Goal: Task Accomplishment & Management: Use online tool/utility

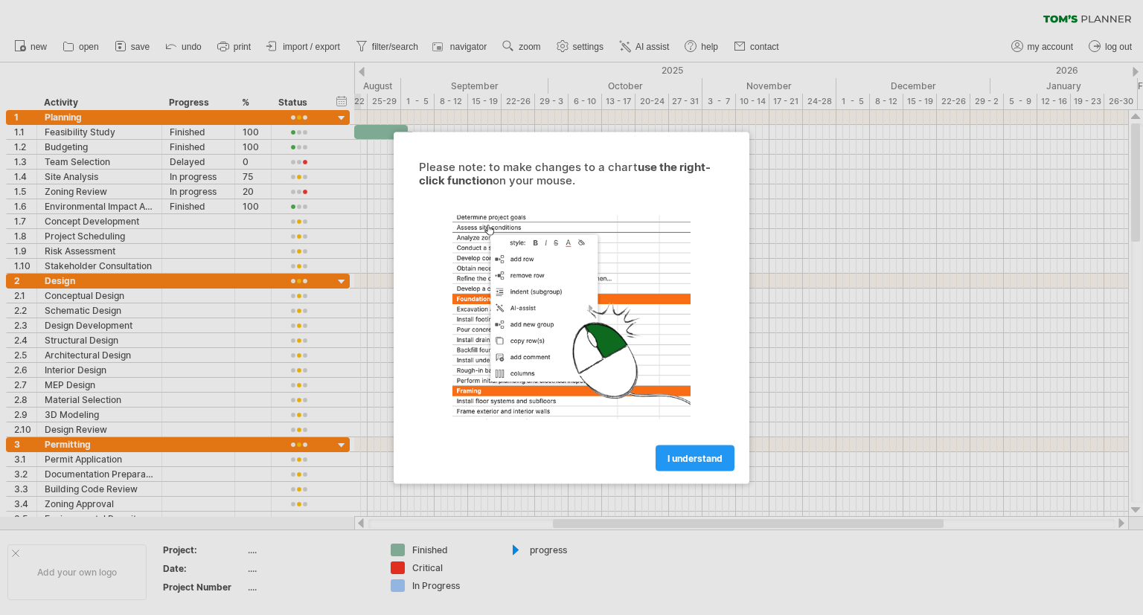
click at [106, 160] on div at bounding box center [571, 307] width 1143 height 615
click at [706, 456] on span "I understand" at bounding box center [694, 457] width 55 height 11
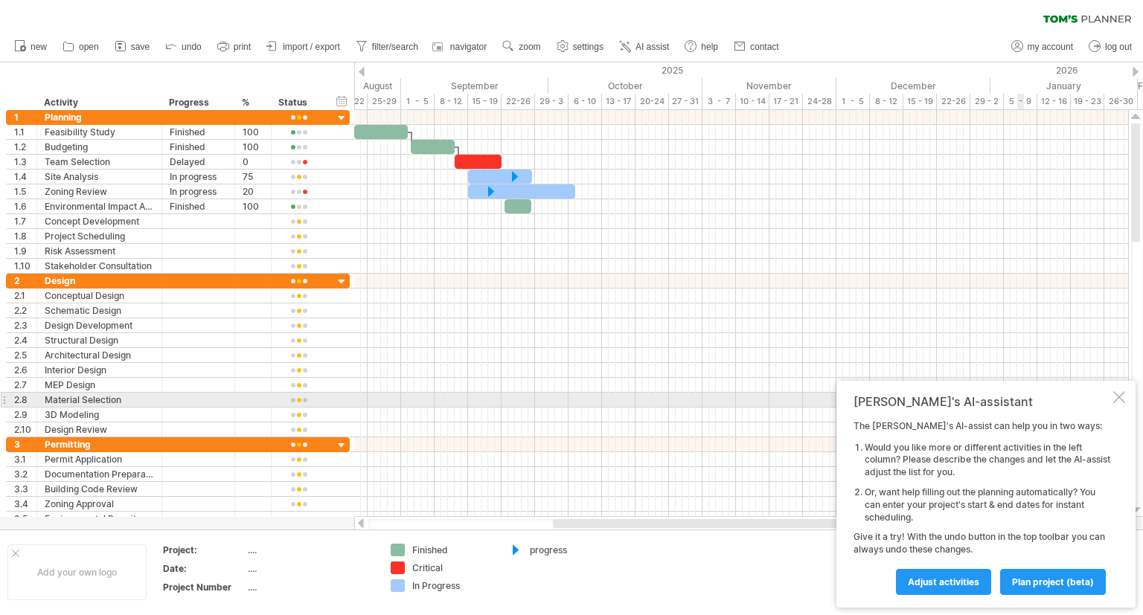
click at [1118, 399] on div at bounding box center [1119, 397] width 12 height 12
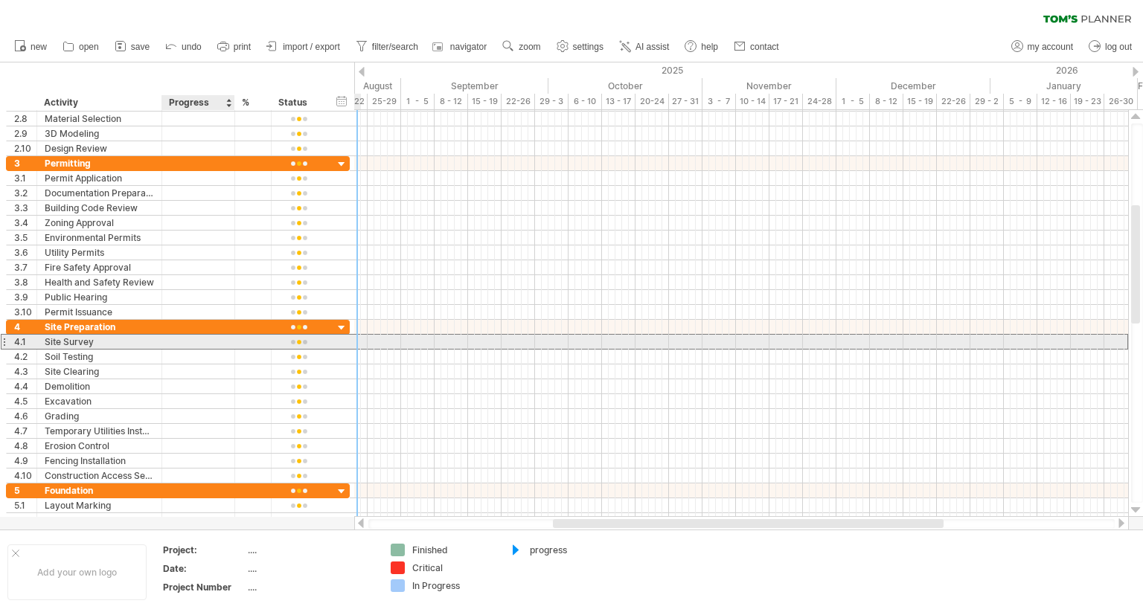
click at [202, 341] on div at bounding box center [198, 342] width 57 height 14
click at [442, 345] on div at bounding box center [741, 342] width 774 height 15
click at [440, 344] on div at bounding box center [741, 342] width 774 height 15
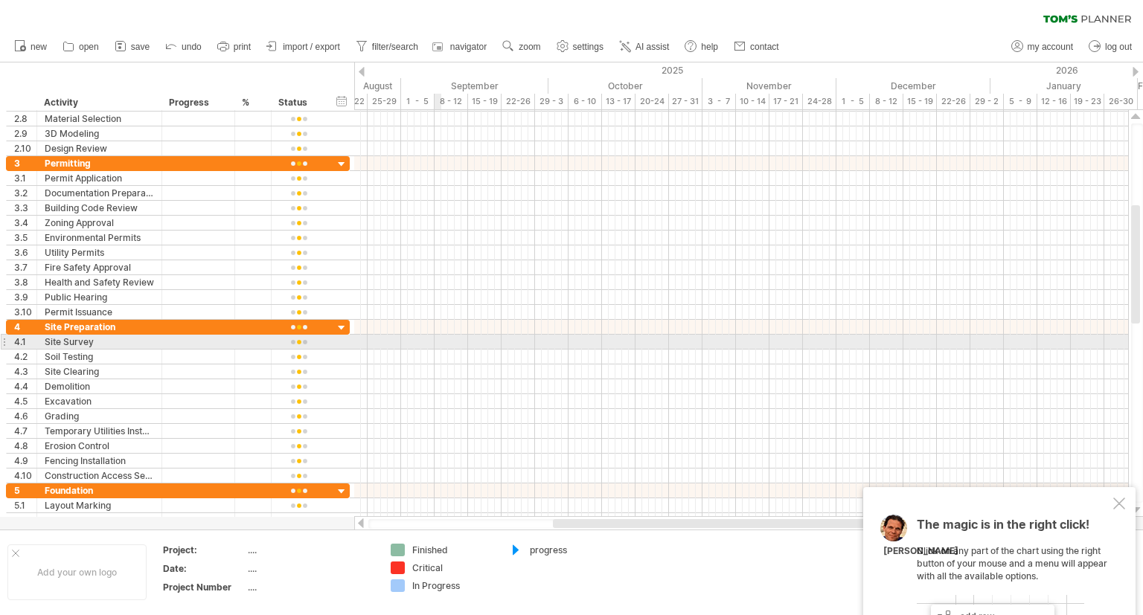
click at [440, 342] on div at bounding box center [741, 342] width 774 height 15
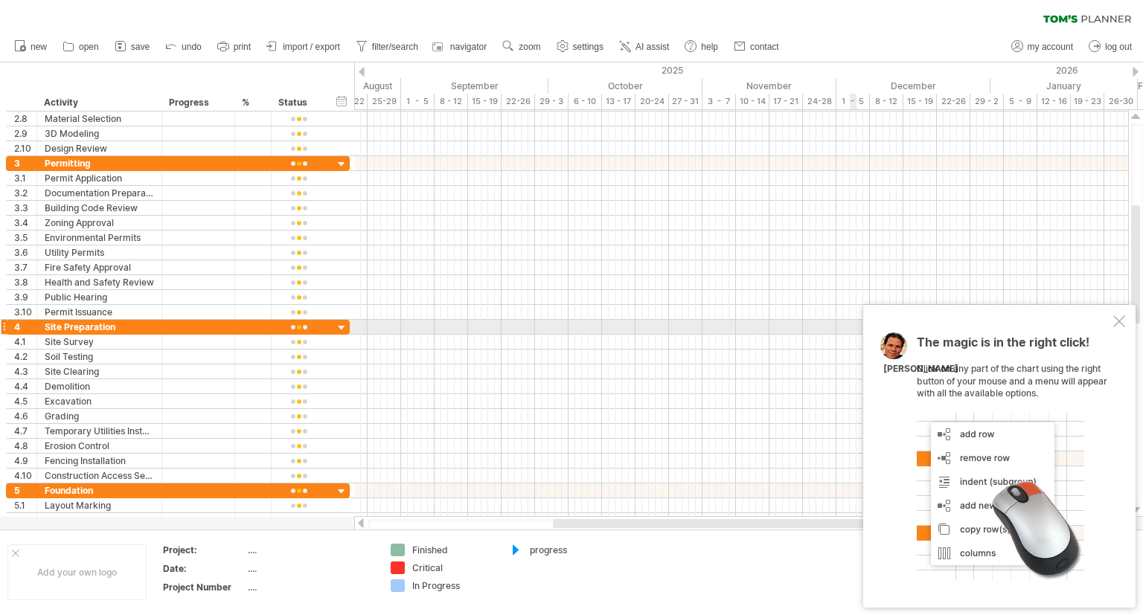
click at [1120, 324] on div at bounding box center [1119, 321] width 12 height 12
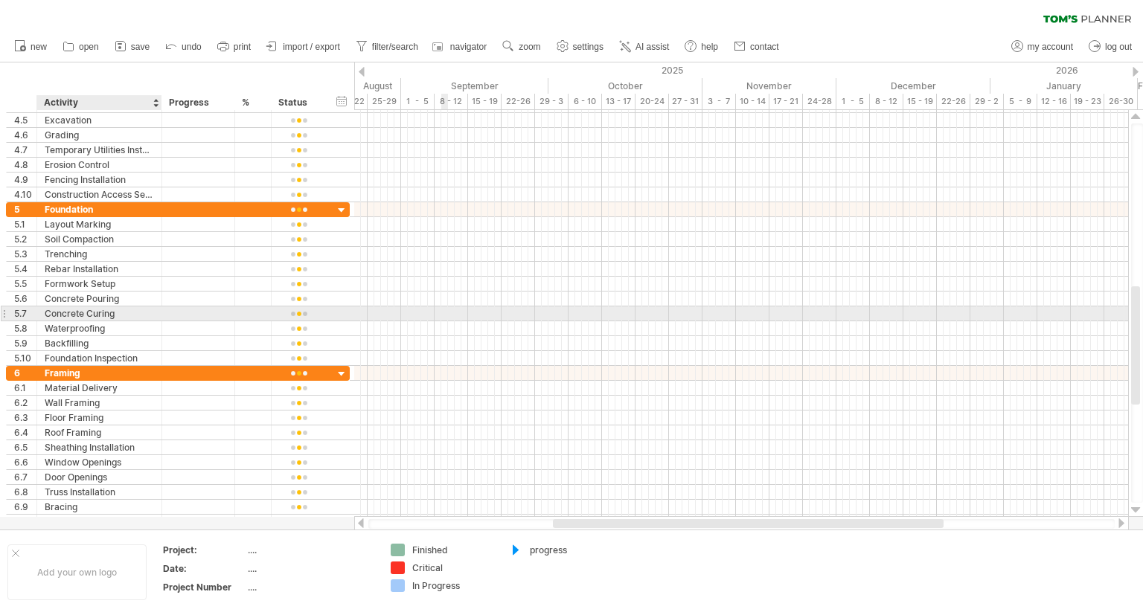
click at [115, 312] on div "Concrete Curing" at bounding box center [99, 314] width 109 height 14
click at [153, 315] on input "**********" at bounding box center [99, 314] width 109 height 14
click at [292, 311] on div at bounding box center [298, 314] width 39 height 11
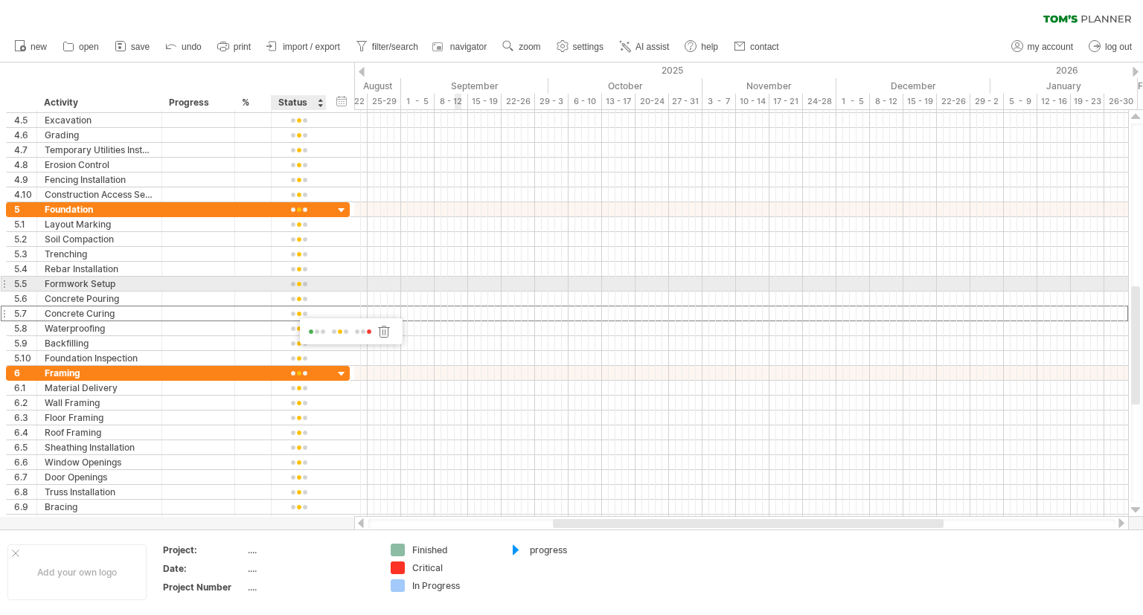
click at [519, 286] on div at bounding box center [741, 284] width 774 height 15
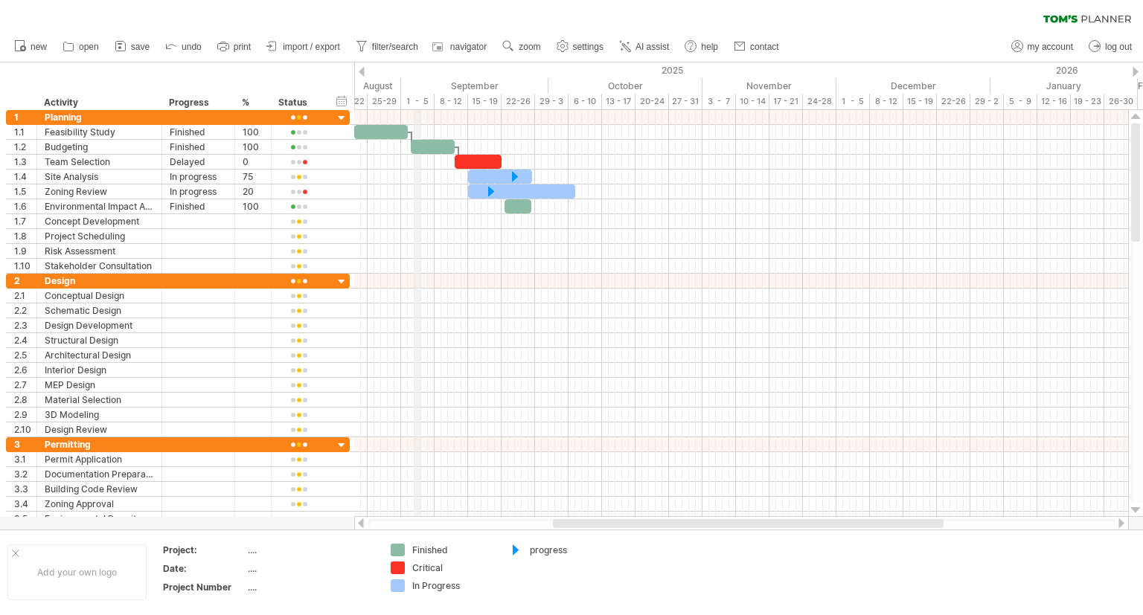
click at [416, 97] on div "1 - 5" at bounding box center [417, 102] width 33 height 16
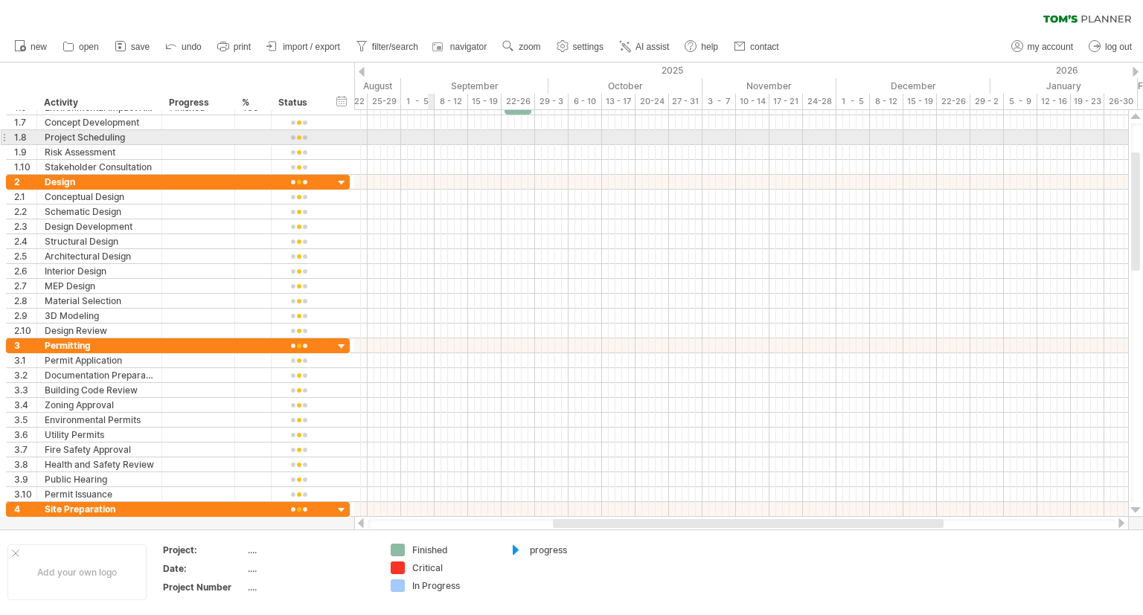
click at [428, 137] on div at bounding box center [741, 137] width 774 height 15
drag, startPoint x: 449, startPoint y: 133, endPoint x: 510, endPoint y: 134, distance: 61.0
click at [510, 134] on div at bounding box center [741, 137] width 774 height 15
drag, startPoint x: 477, startPoint y: 135, endPoint x: 650, endPoint y: 136, distance: 173.4
click at [649, 136] on div at bounding box center [741, 137] width 774 height 15
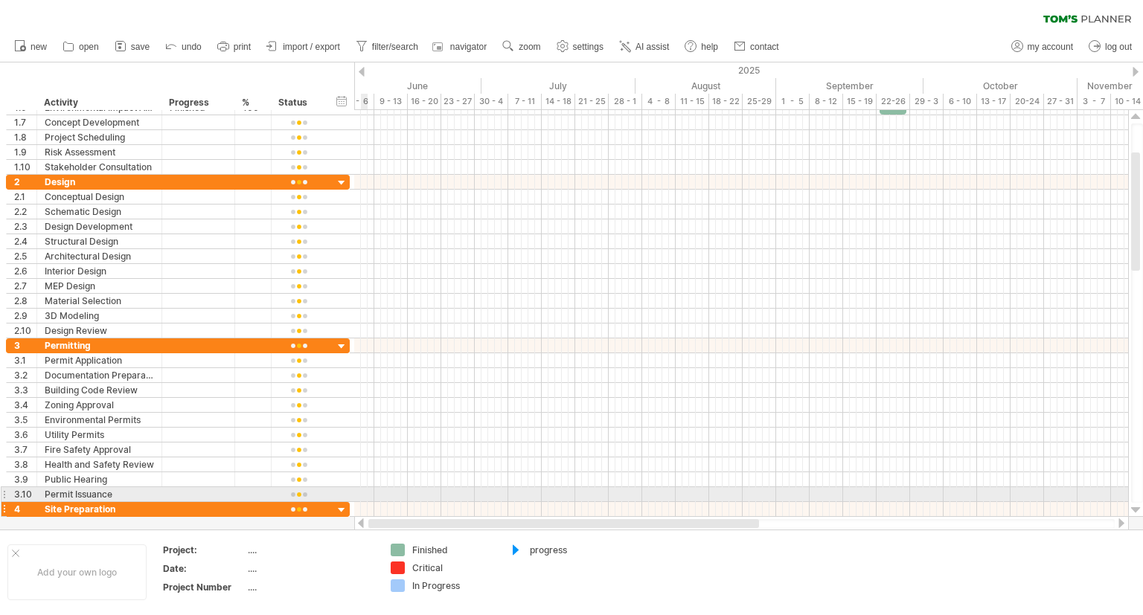
drag, startPoint x: 603, startPoint y: 522, endPoint x: 346, endPoint y: 498, distance: 257.8
click at [346, 498] on div "Trying to reach [DOMAIN_NAME] Connected again... 0% clear filter new 1" at bounding box center [571, 307] width 1143 height 615
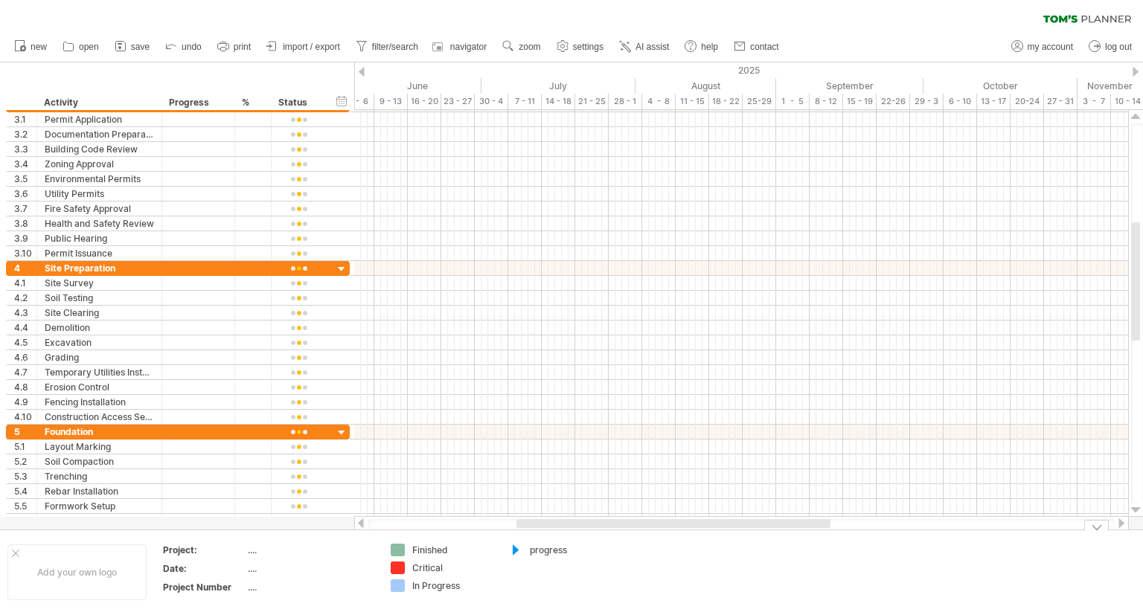
click at [417, 544] on div "Finished" at bounding box center [452, 550] width 81 height 13
type input "******"
click at [748, 535] on div "Add your own logo Project: .... Date: .... Project Number .... Finish Critical …" at bounding box center [571, 572] width 1143 height 85
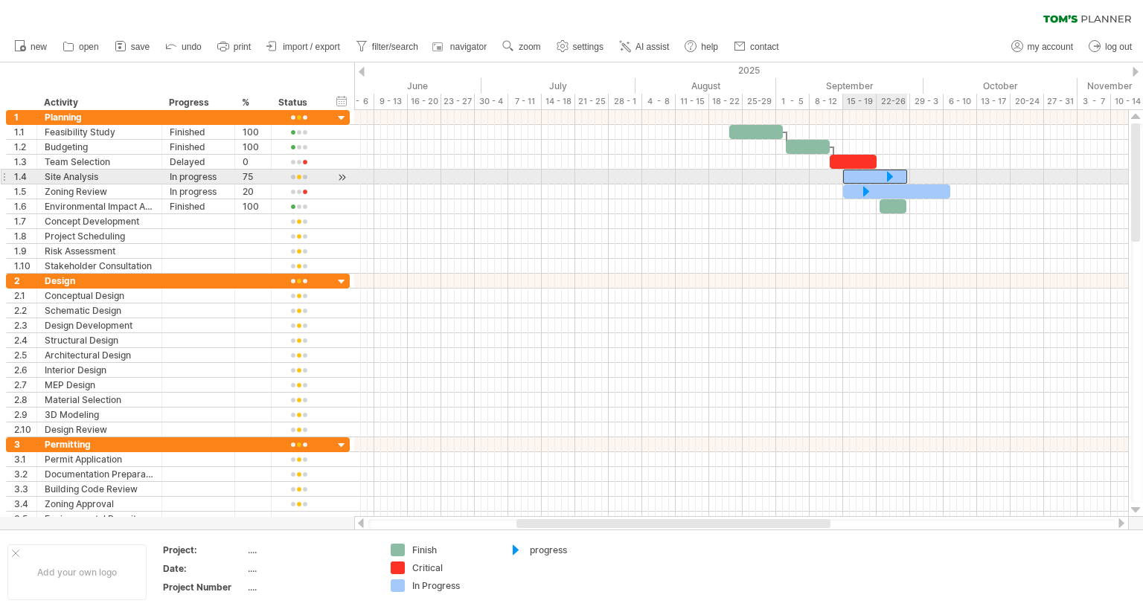
click at [868, 174] on div "​" at bounding box center [875, 177] width 64 height 14
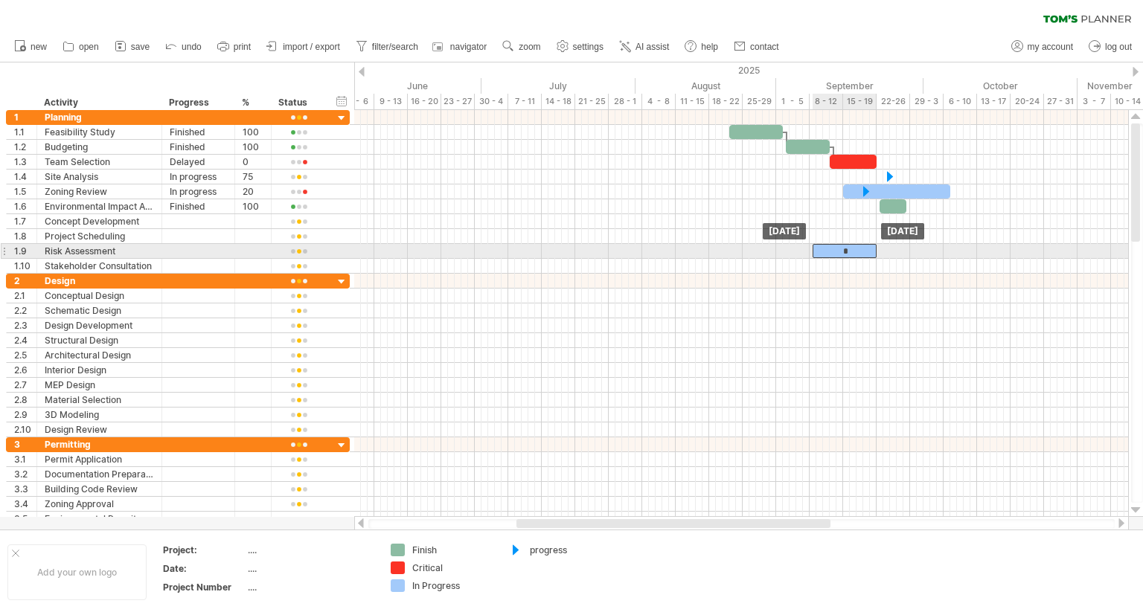
drag, startPoint x: 871, startPoint y: 171, endPoint x: 839, endPoint y: 250, distance: 85.1
click at [839, 249] on div "*" at bounding box center [844, 251] width 64 height 14
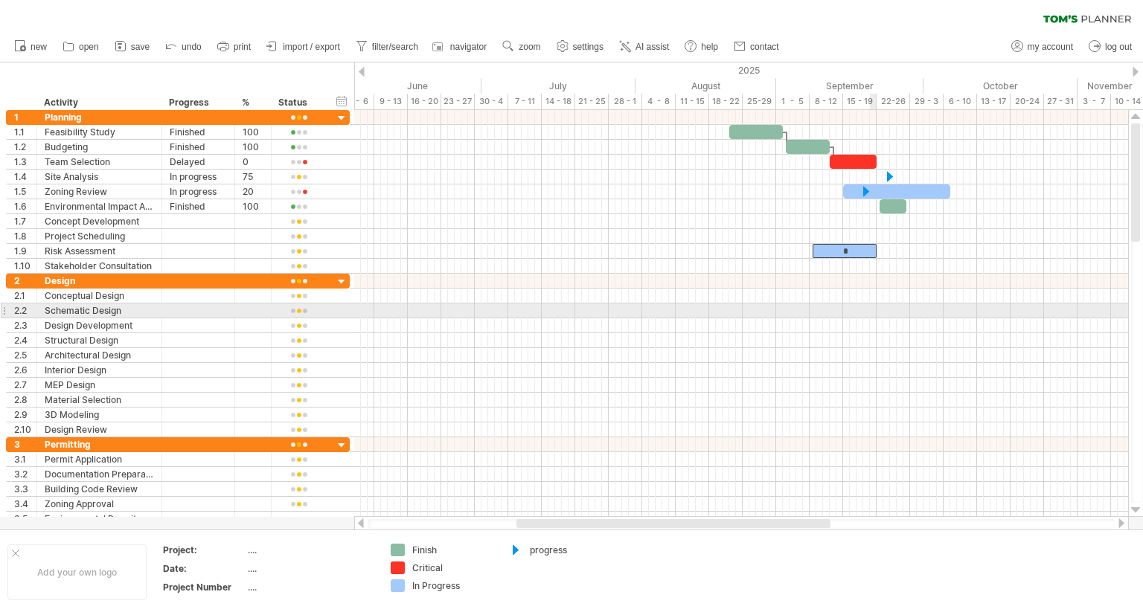
click at [873, 314] on div at bounding box center [741, 311] width 774 height 15
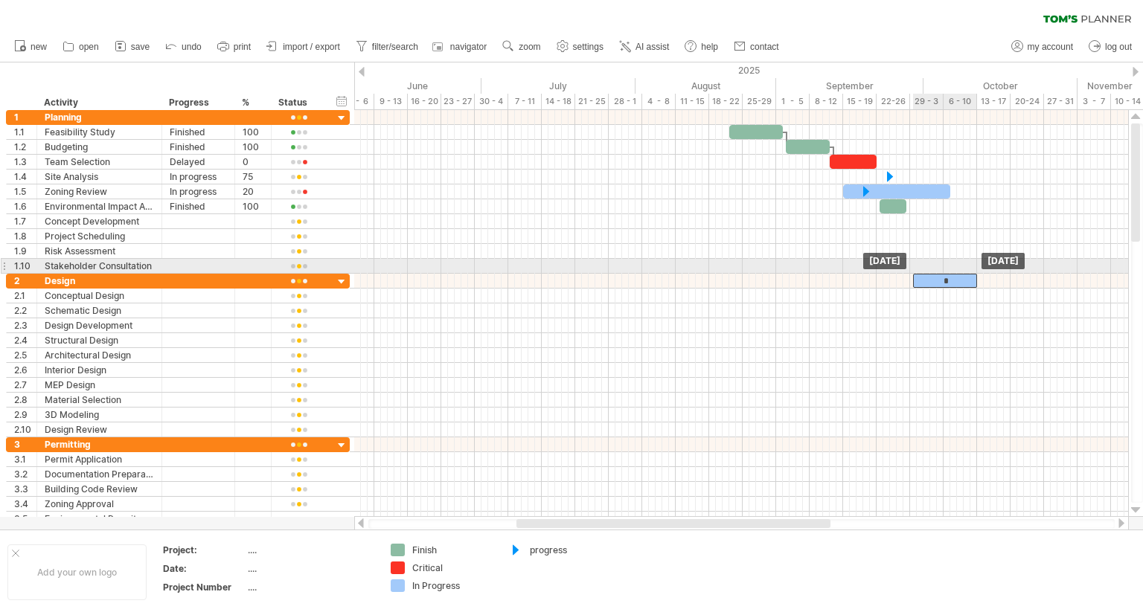
drag, startPoint x: 841, startPoint y: 246, endPoint x: 943, endPoint y: 275, distance: 106.9
click at [943, 275] on div "*" at bounding box center [945, 281] width 64 height 14
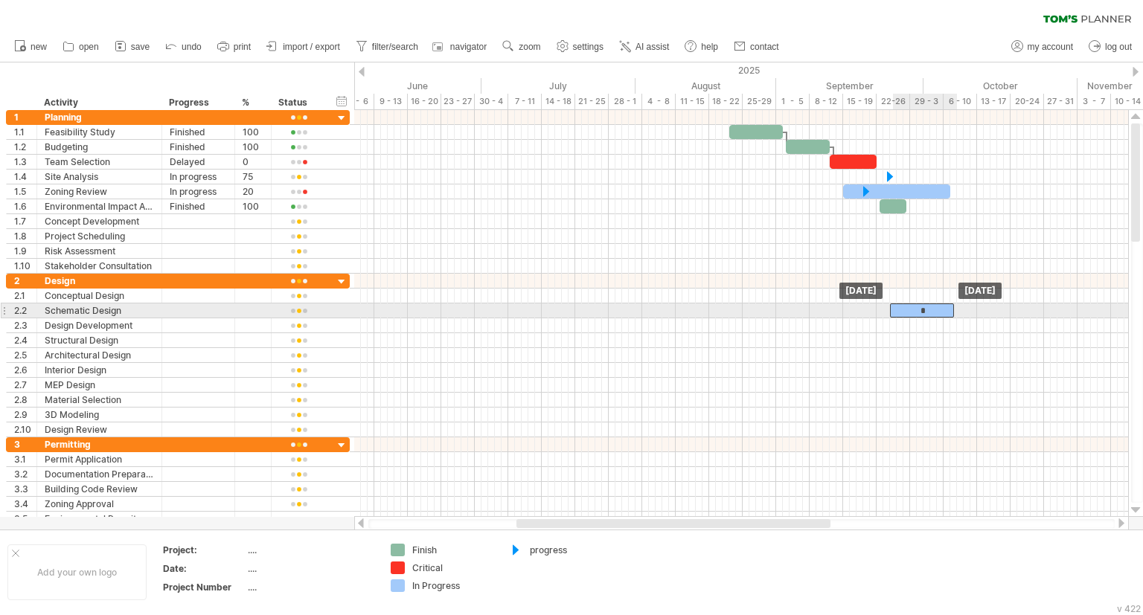
drag, startPoint x: 935, startPoint y: 279, endPoint x: 880, endPoint y: 329, distance: 74.3
click at [890, 318] on div "*" at bounding box center [922, 311] width 64 height 14
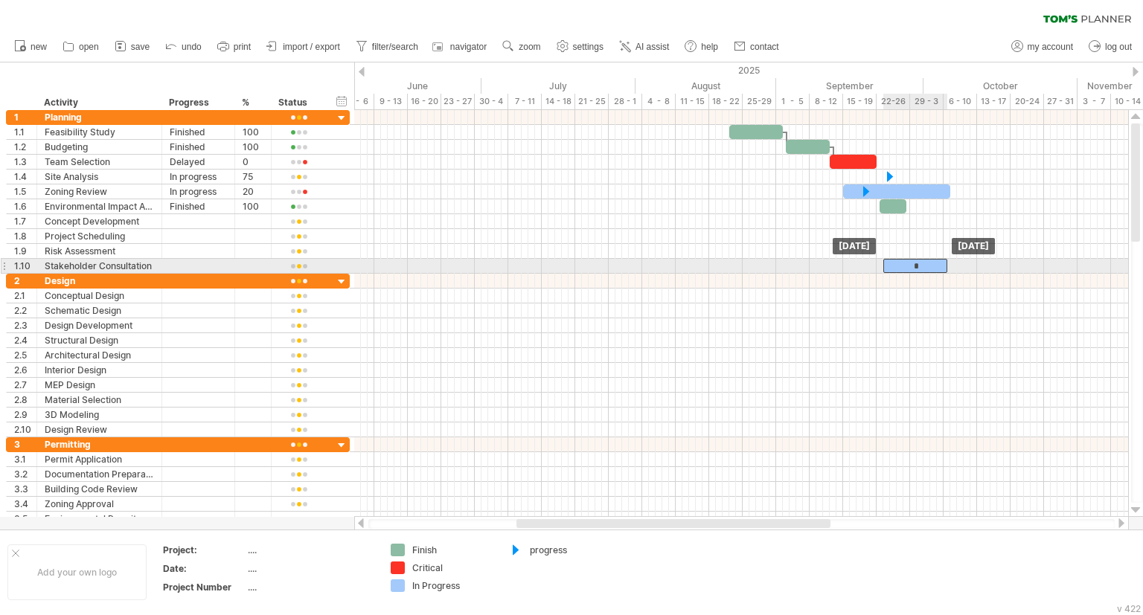
drag, startPoint x: 897, startPoint y: 324, endPoint x: 917, endPoint y: 259, distance: 67.8
click at [917, 259] on div "*" at bounding box center [915, 266] width 64 height 14
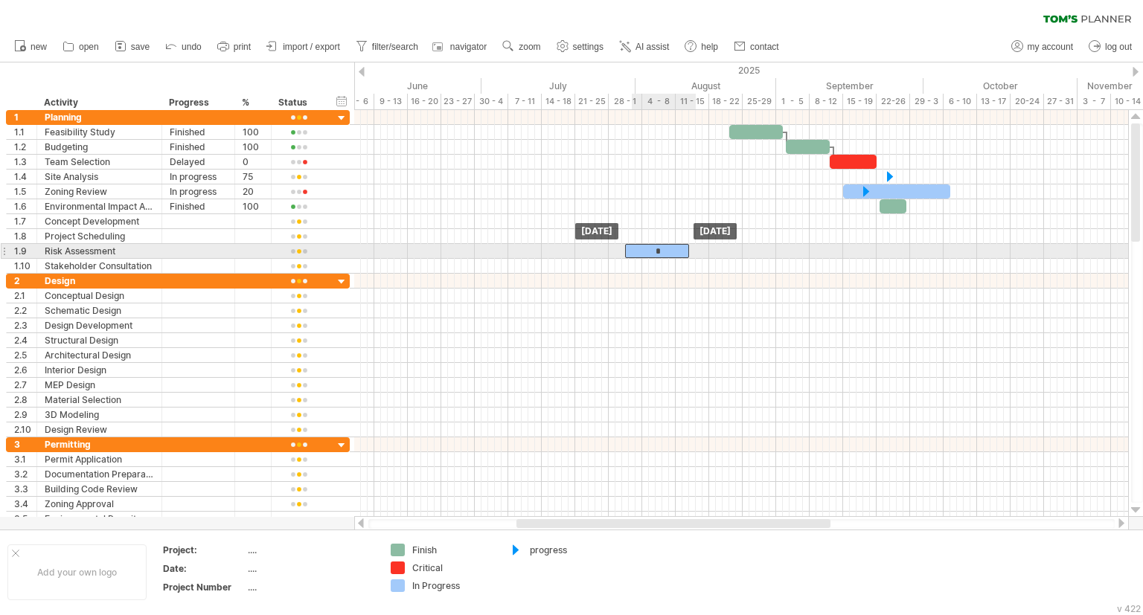
drag, startPoint x: 919, startPoint y: 262, endPoint x: 653, endPoint y: 246, distance: 266.1
click at [654, 246] on div "*" at bounding box center [657, 251] width 64 height 14
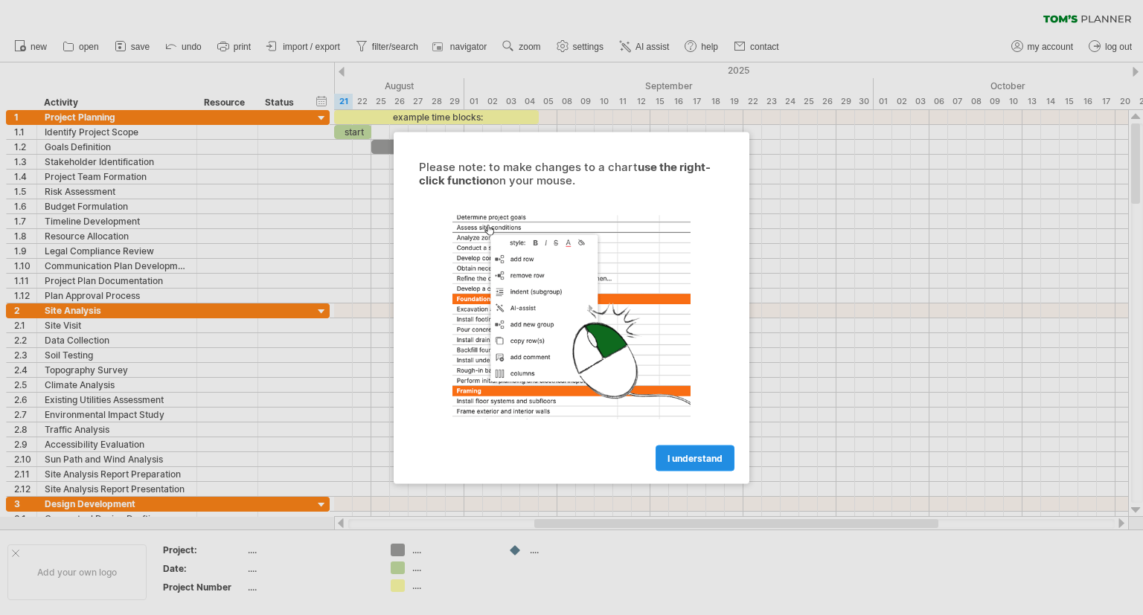
click at [685, 458] on span "I understand" at bounding box center [694, 457] width 55 height 11
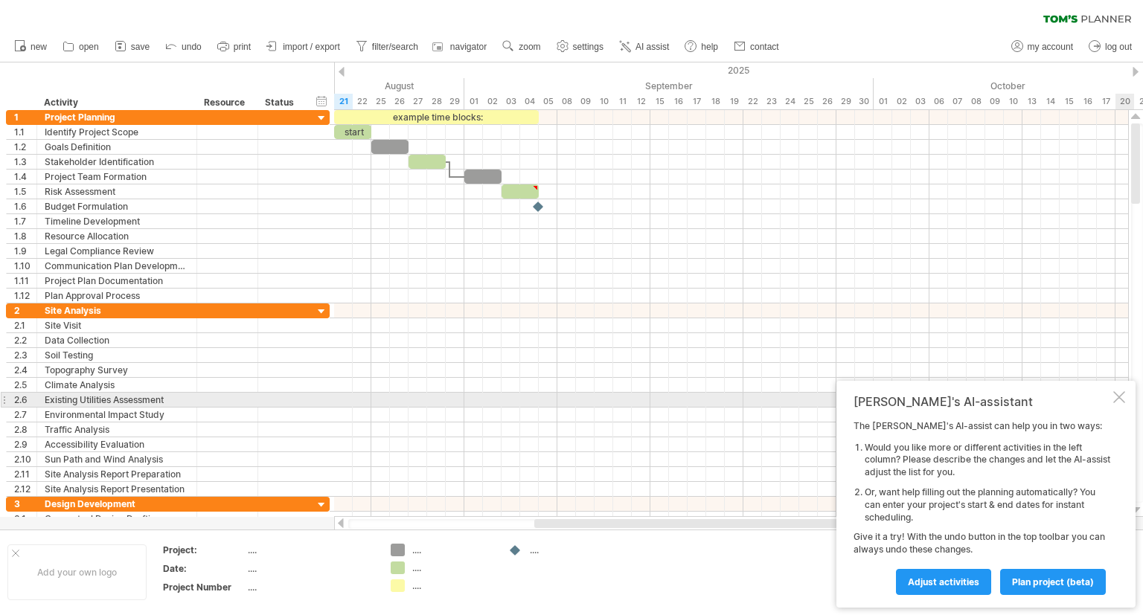
click at [1121, 399] on div at bounding box center [1119, 397] width 12 height 12
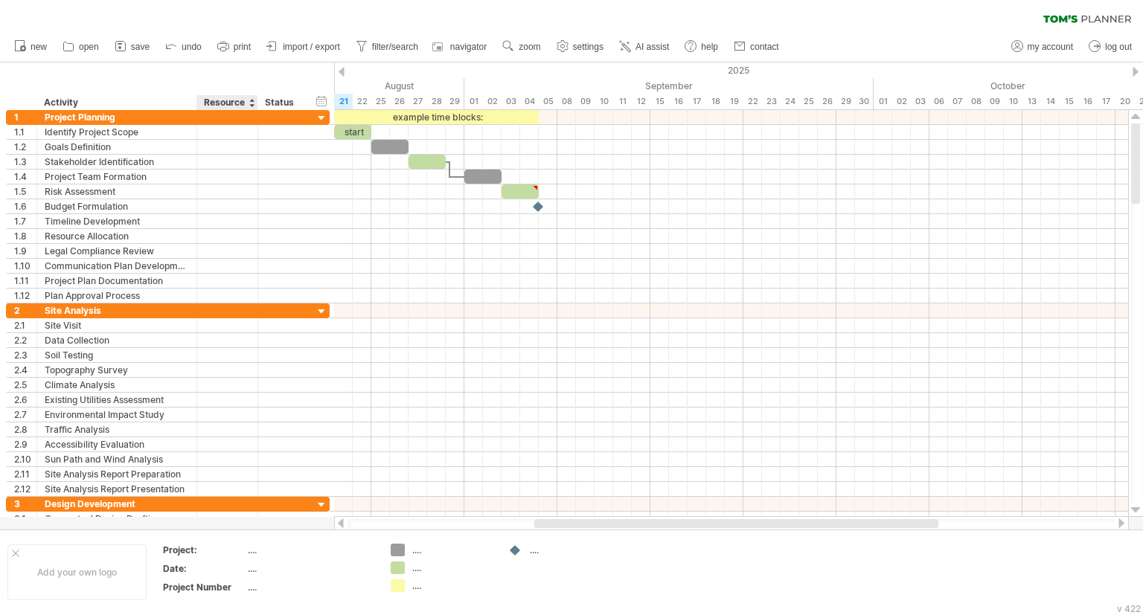
click at [228, 103] on div "Resource" at bounding box center [226, 102] width 45 height 15
drag, startPoint x: 239, startPoint y: 107, endPoint x: 201, endPoint y: 103, distance: 38.1
click at [204, 103] on input "********" at bounding box center [226, 102] width 45 height 15
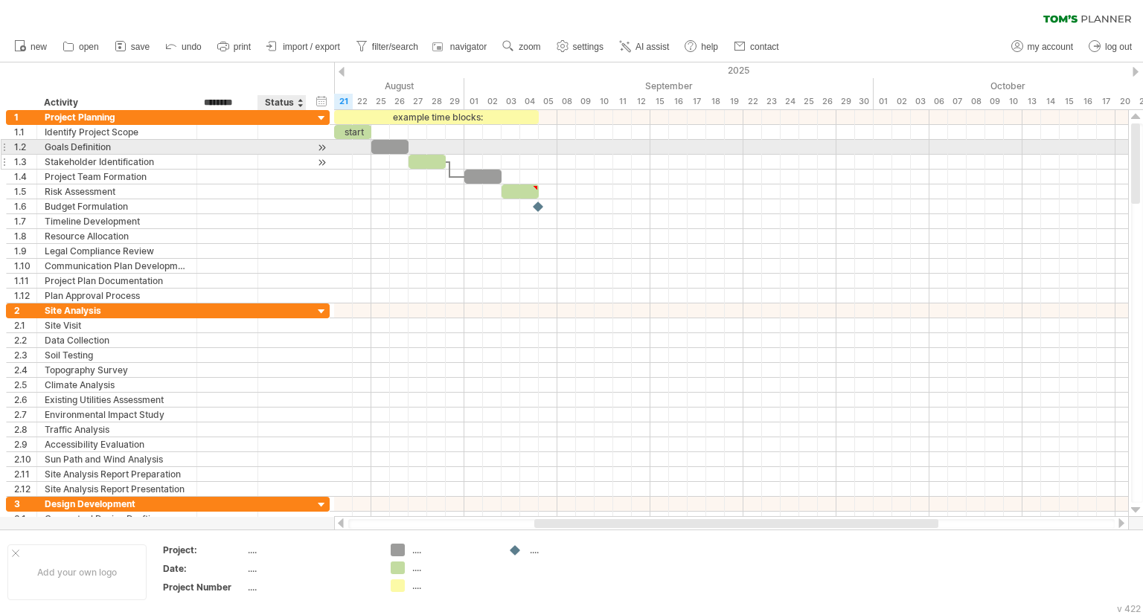
click at [289, 156] on div at bounding box center [282, 162] width 33 height 14
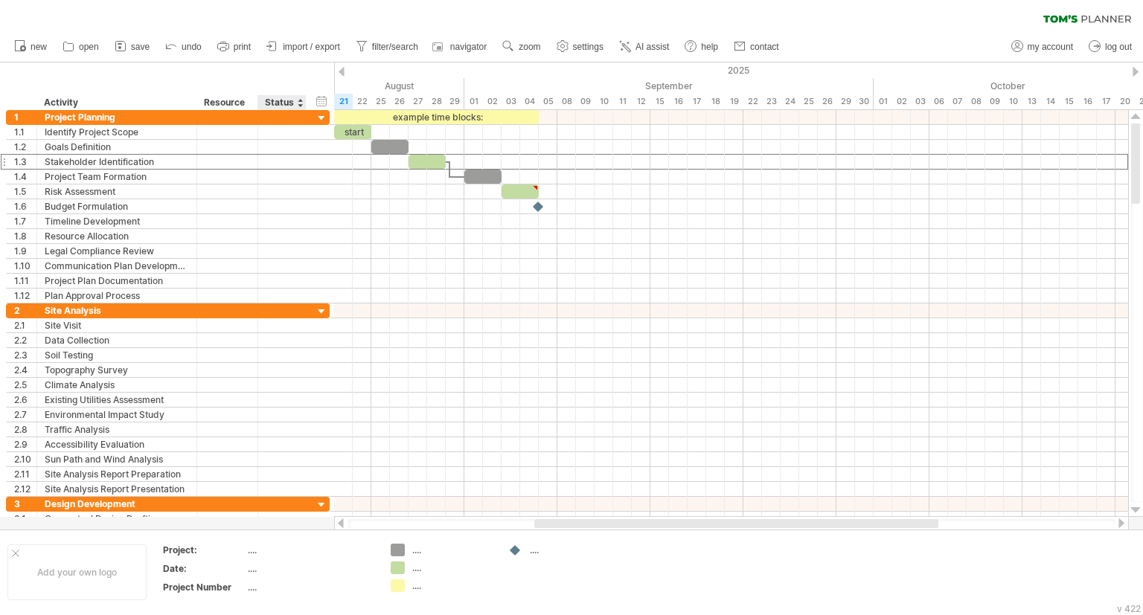
click at [281, 99] on div "Status" at bounding box center [281, 102] width 33 height 15
click at [281, 99] on input "******" at bounding box center [281, 102] width 33 height 15
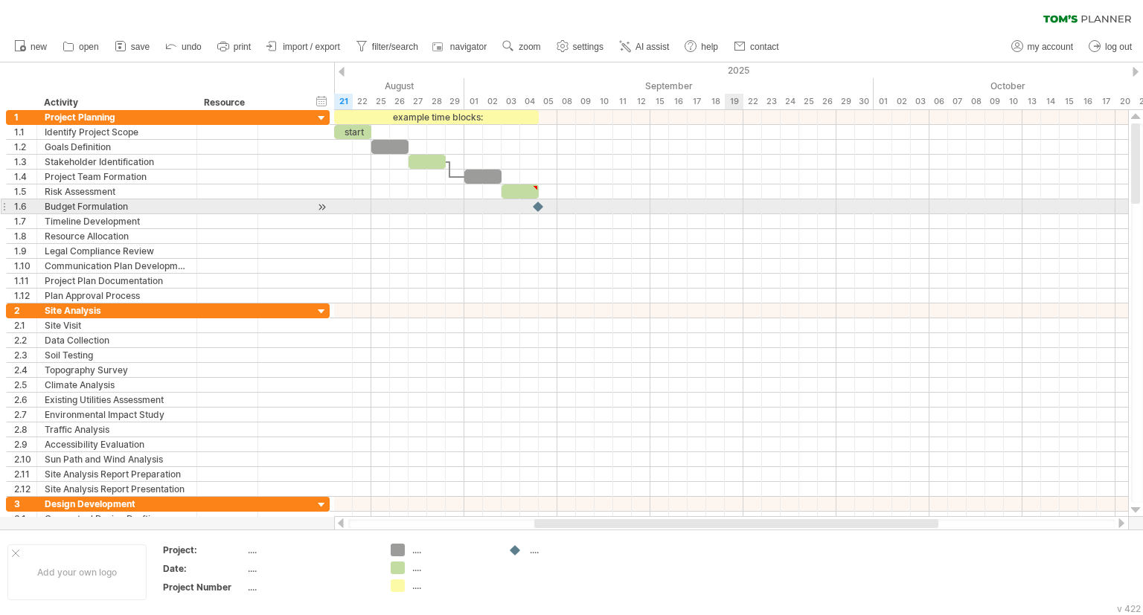
click at [741, 205] on div at bounding box center [731, 206] width 794 height 15
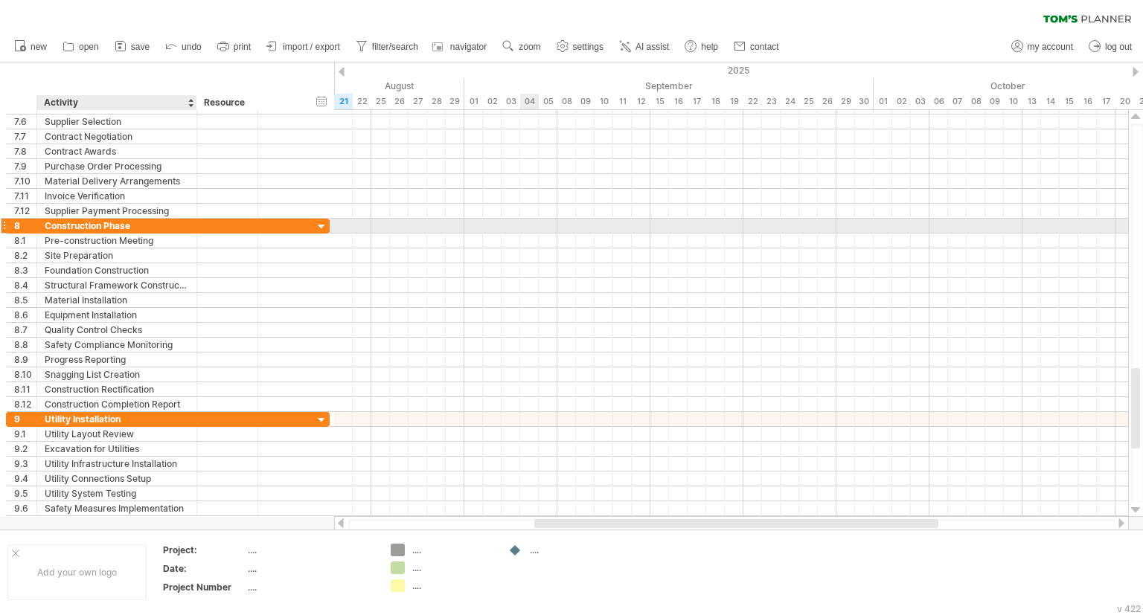
click at [123, 222] on div "Construction Phase" at bounding box center [117, 226] width 144 height 14
click at [123, 222] on input "**********" at bounding box center [117, 226] width 144 height 14
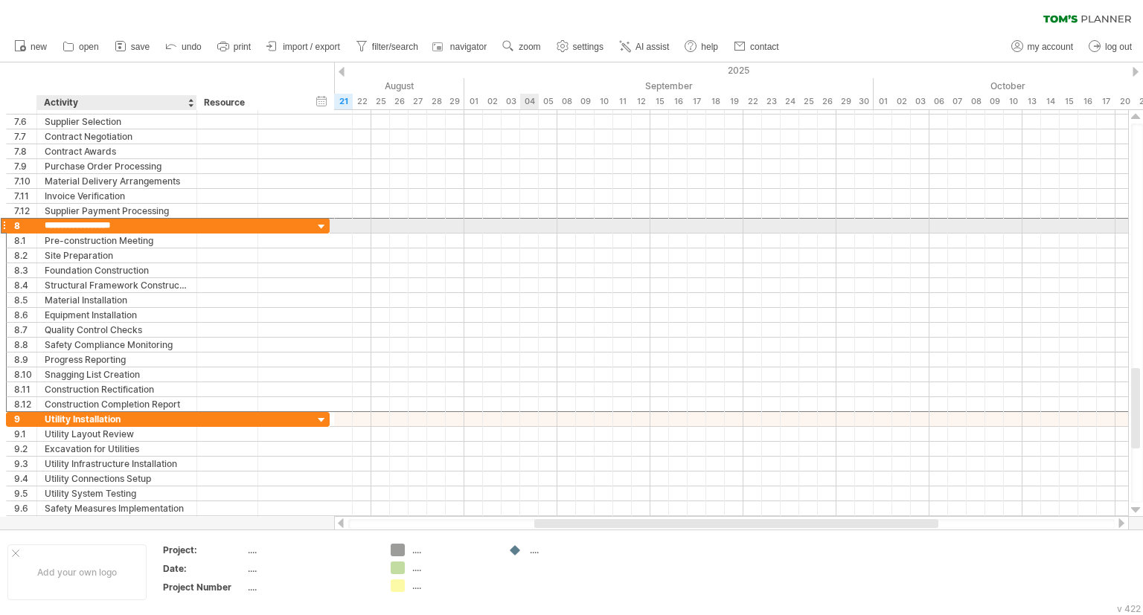
click at [124, 221] on input "**********" at bounding box center [117, 226] width 144 height 14
click at [124, 220] on input "**********" at bounding box center [117, 226] width 144 height 14
click at [124, 219] on input "**********" at bounding box center [117, 226] width 144 height 14
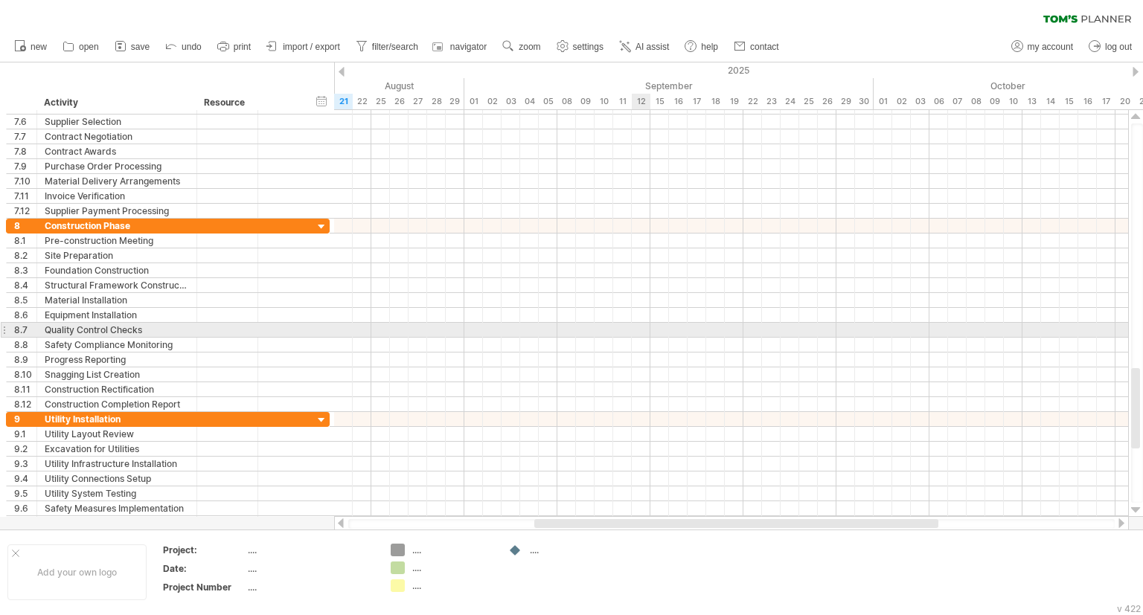
drag, startPoint x: 636, startPoint y: 323, endPoint x: 430, endPoint y: 272, distance: 212.4
click at [635, 323] on div at bounding box center [731, 330] width 794 height 15
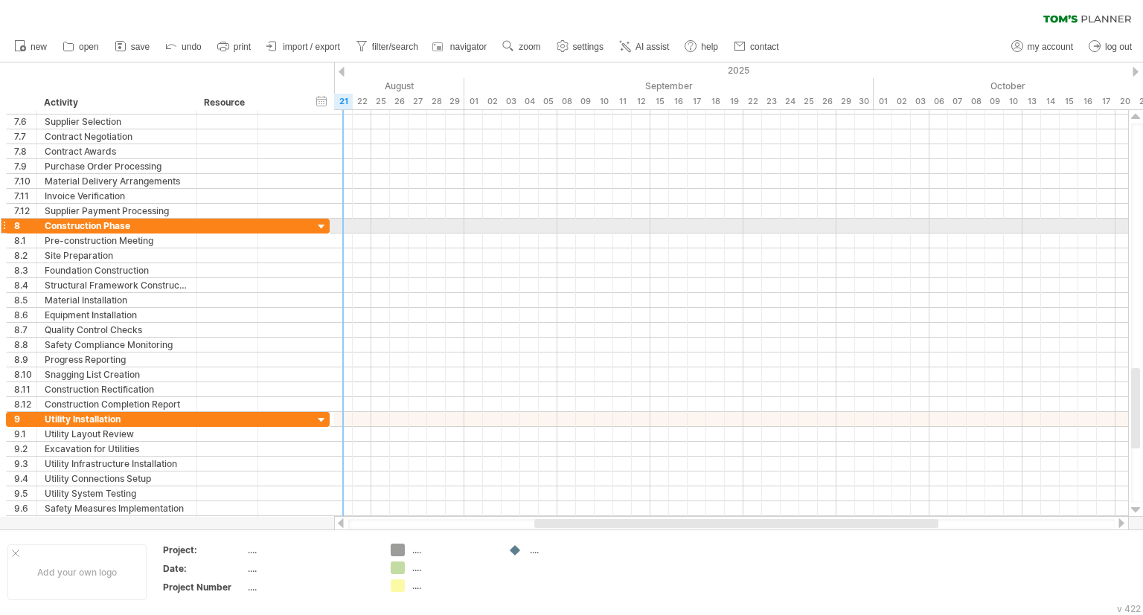
click at [319, 225] on div at bounding box center [322, 227] width 14 height 14
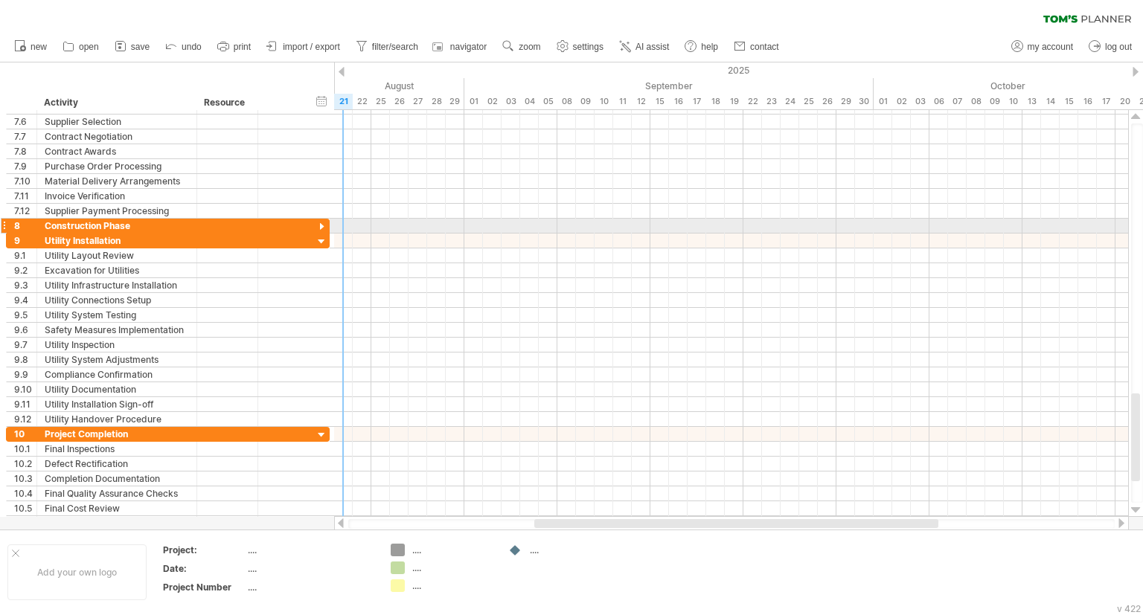
click at [321, 222] on div at bounding box center [322, 227] width 14 height 14
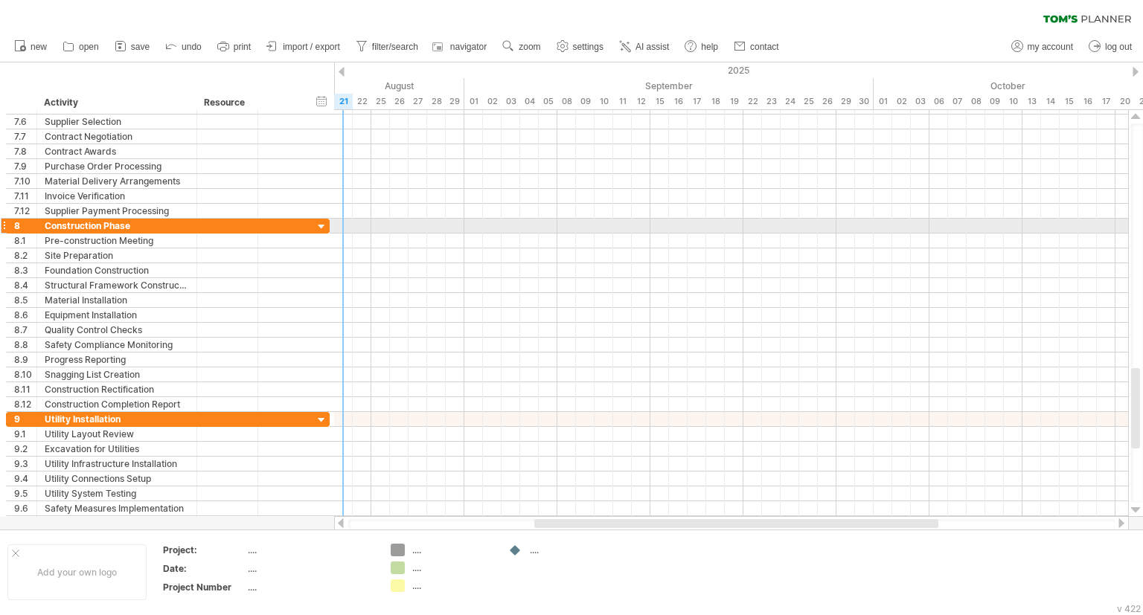
click at [321, 222] on div at bounding box center [322, 227] width 14 height 14
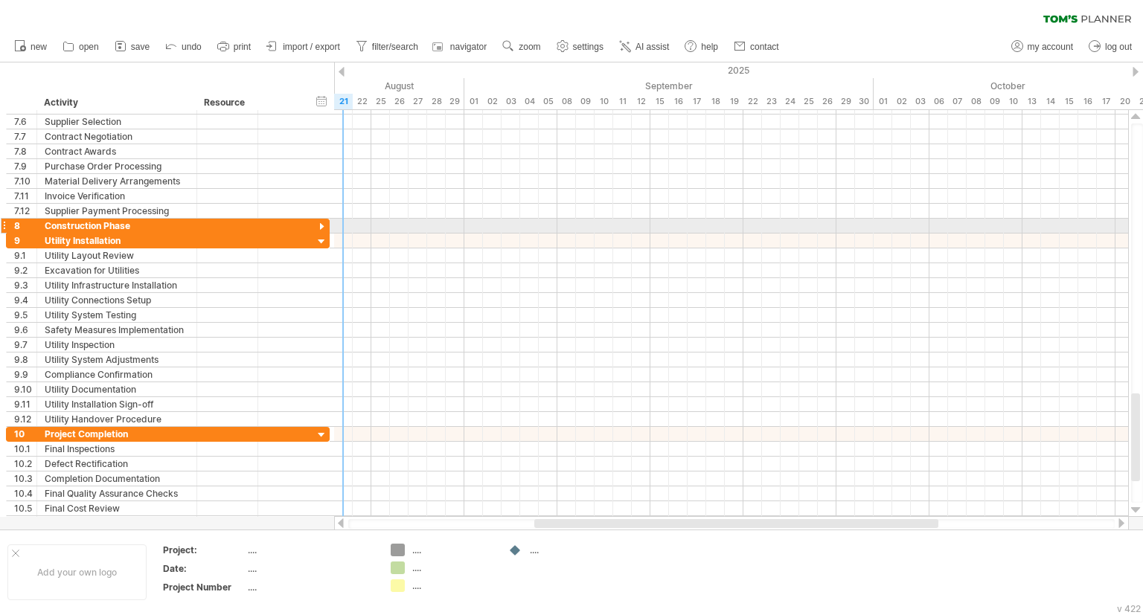
click at [322, 222] on div at bounding box center [322, 227] width 14 height 14
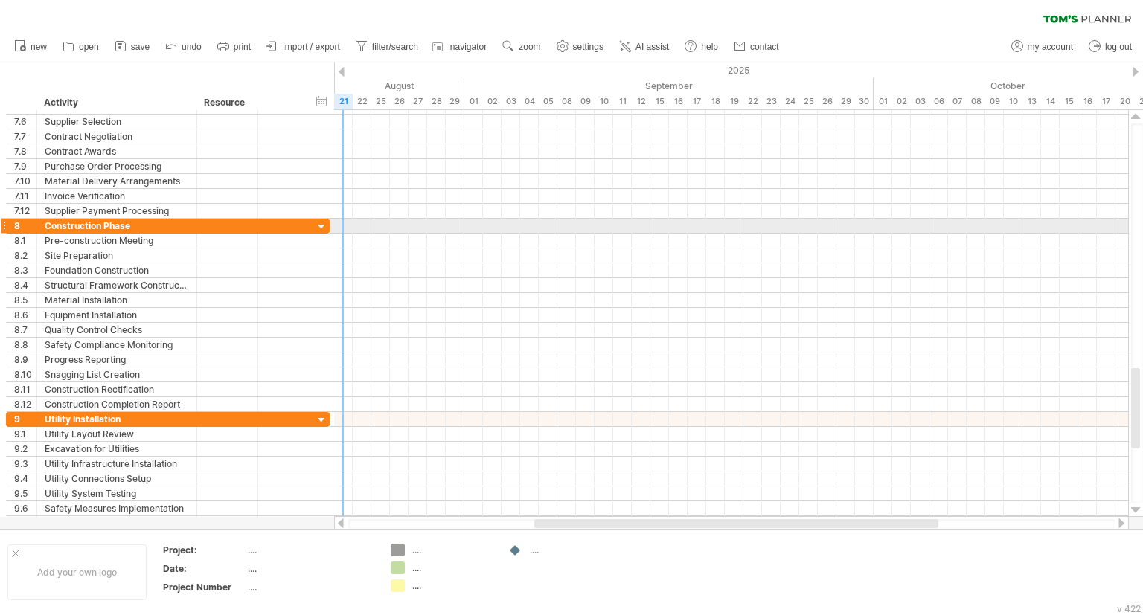
click at [322, 222] on div at bounding box center [322, 227] width 14 height 14
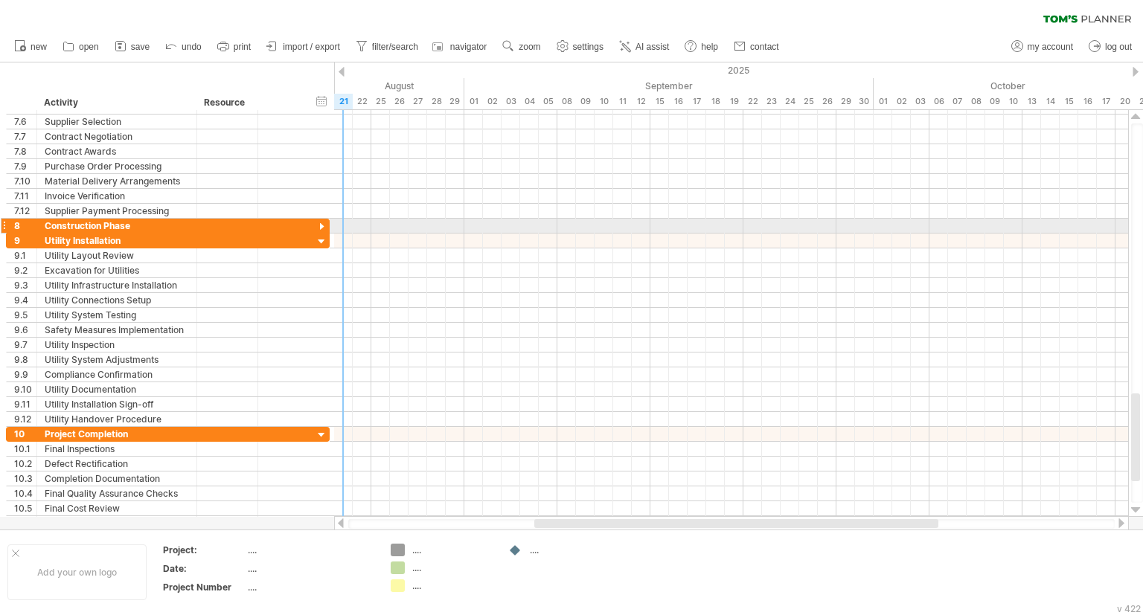
click at [327, 222] on div at bounding box center [322, 227] width 14 height 14
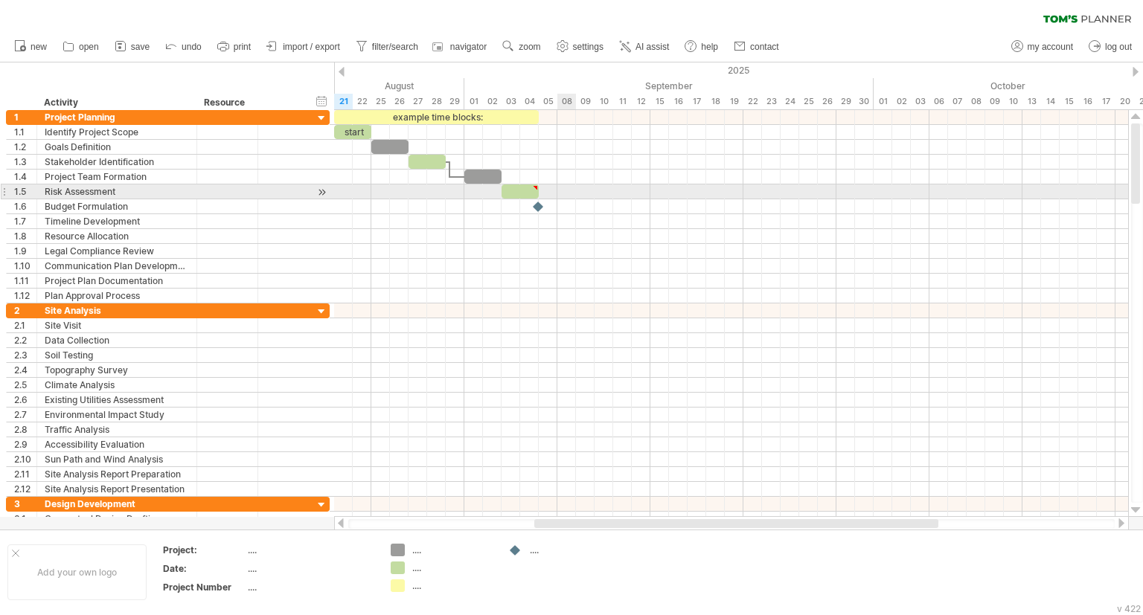
click at [551, 182] on div at bounding box center [731, 177] width 794 height 15
click at [526, 189] on div "​" at bounding box center [519, 192] width 37 height 14
click at [641, 204] on div at bounding box center [731, 206] width 794 height 15
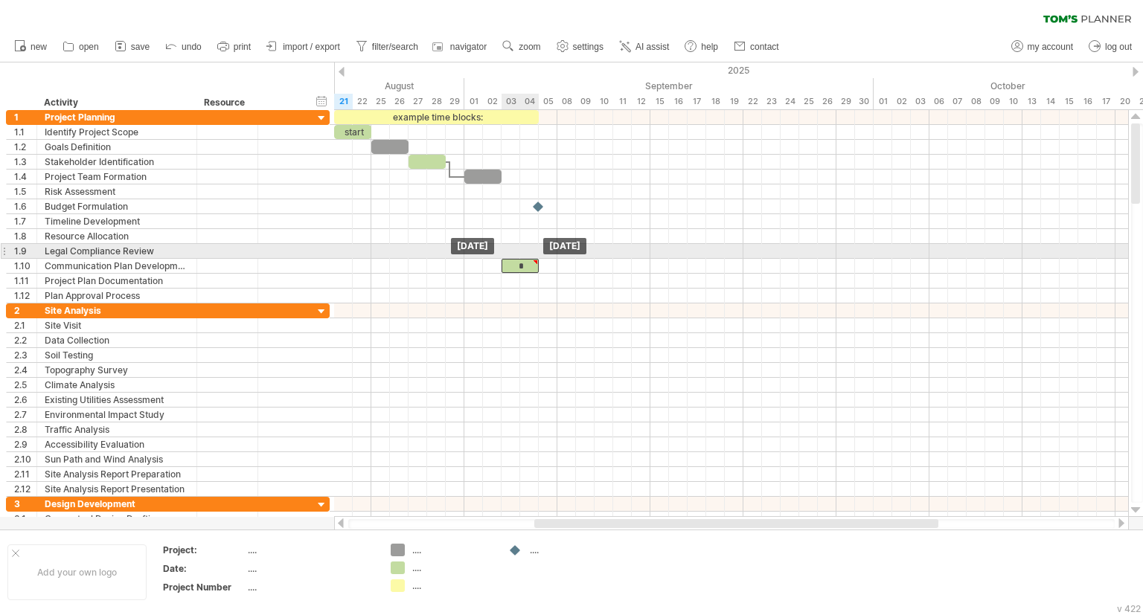
drag, startPoint x: 528, startPoint y: 189, endPoint x: 525, endPoint y: 259, distance: 70.0
click at [525, 259] on div "*" at bounding box center [519, 266] width 37 height 14
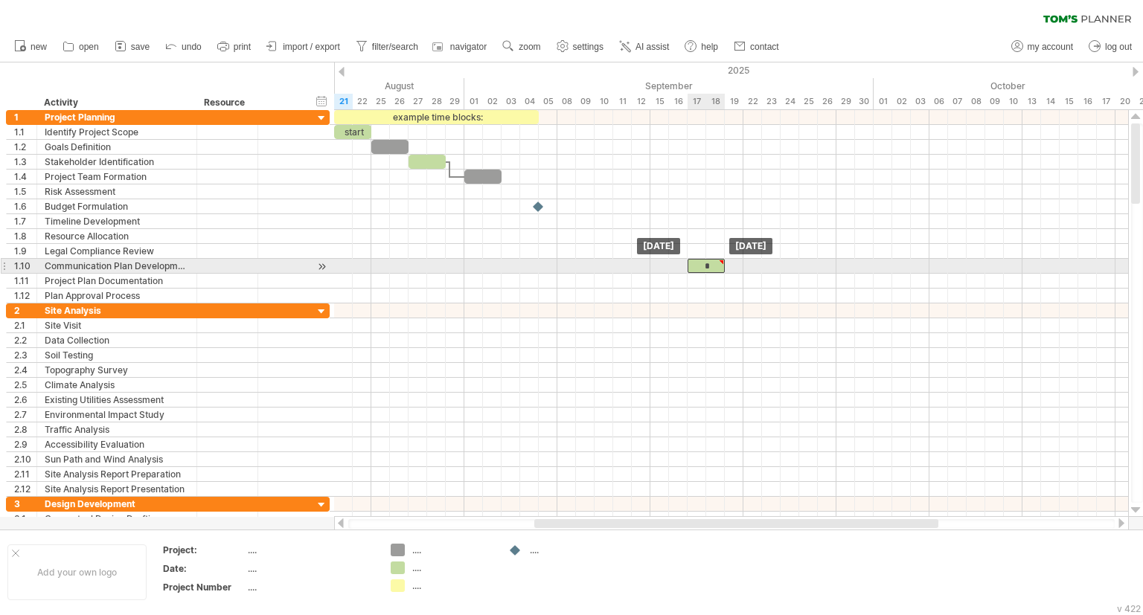
drag, startPoint x: 522, startPoint y: 263, endPoint x: 706, endPoint y: 266, distance: 183.8
click at [706, 266] on div "*" at bounding box center [705, 266] width 37 height 14
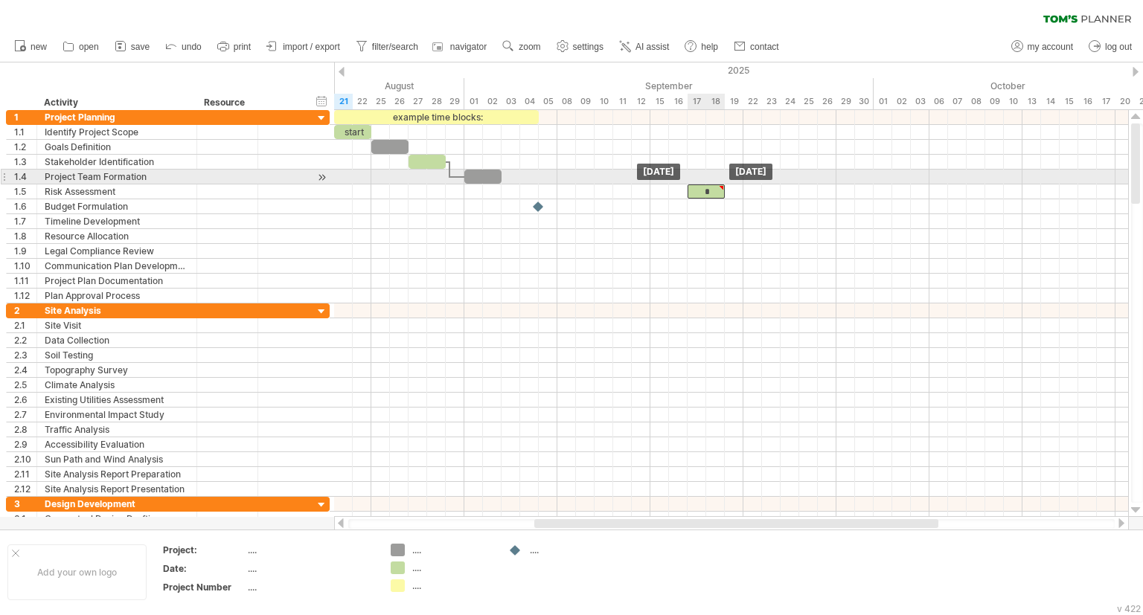
drag, startPoint x: 706, startPoint y: 263, endPoint x: 710, endPoint y: 173, distance: 90.1
click at [710, 185] on div "*" at bounding box center [705, 192] width 37 height 14
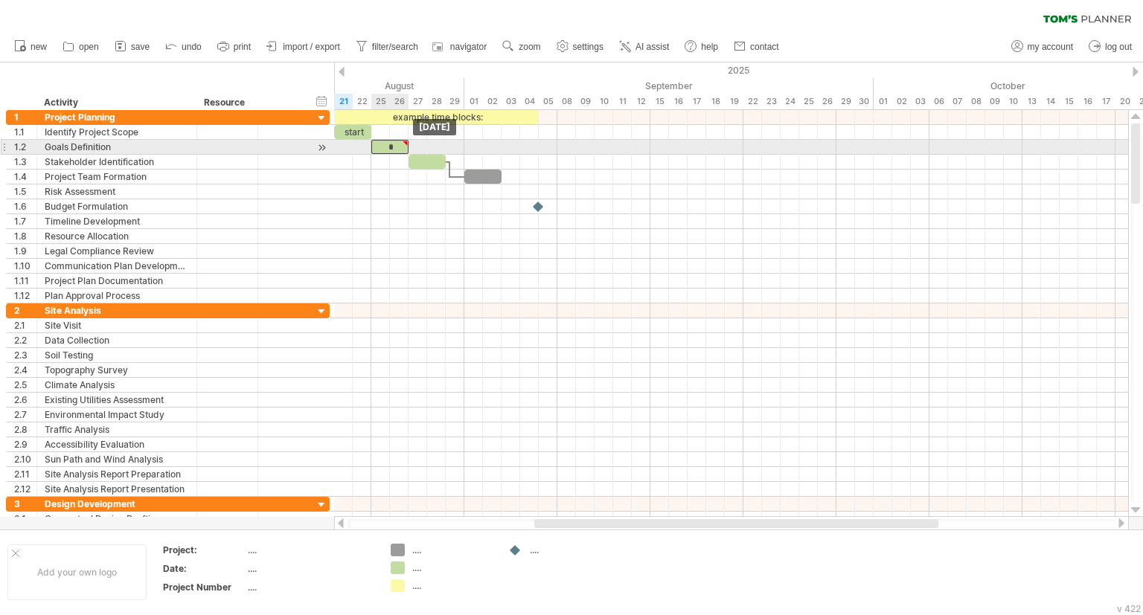
drag, startPoint x: 710, startPoint y: 173, endPoint x: 395, endPoint y: 144, distance: 316.1
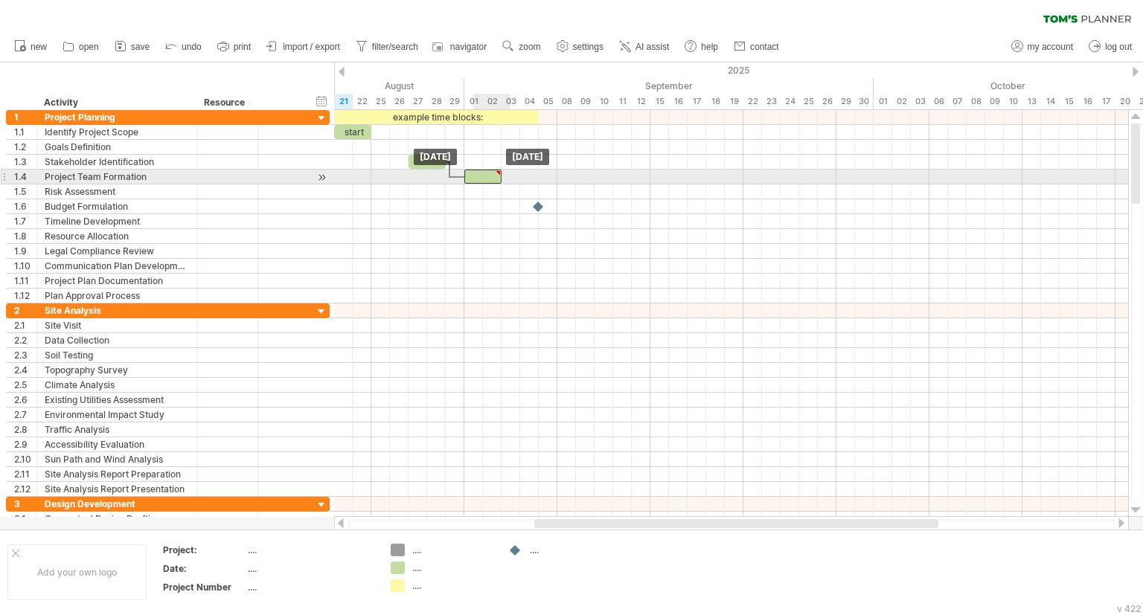
drag, startPoint x: 403, startPoint y: 144, endPoint x: 500, endPoint y: 181, distance: 103.4
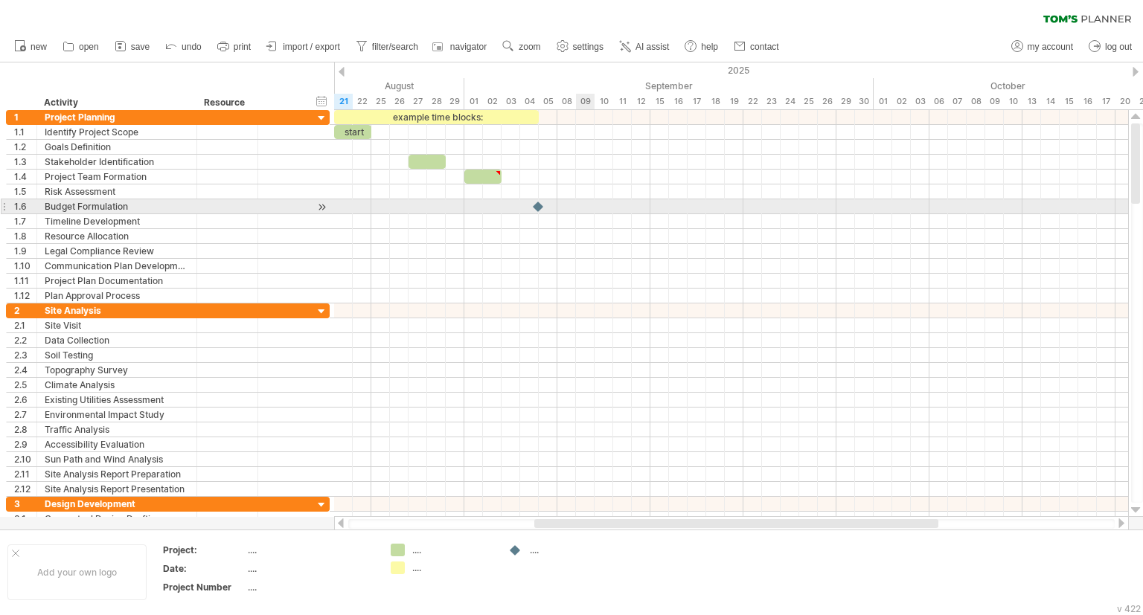
click at [586, 213] on div at bounding box center [731, 206] width 794 height 15
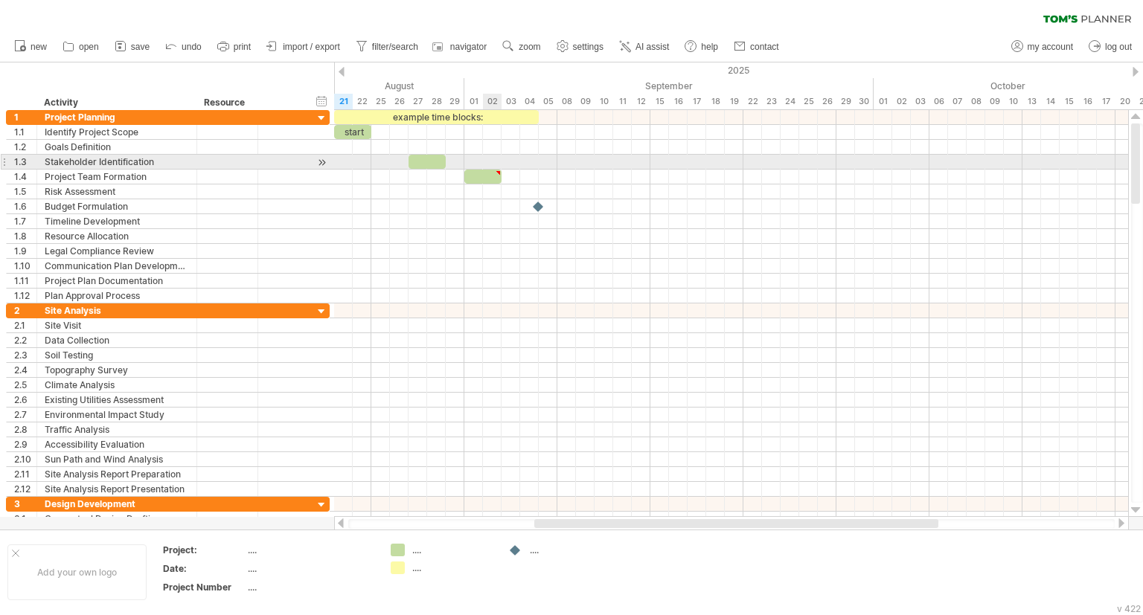
click at [491, 170] on div "​" at bounding box center [482, 177] width 37 height 14
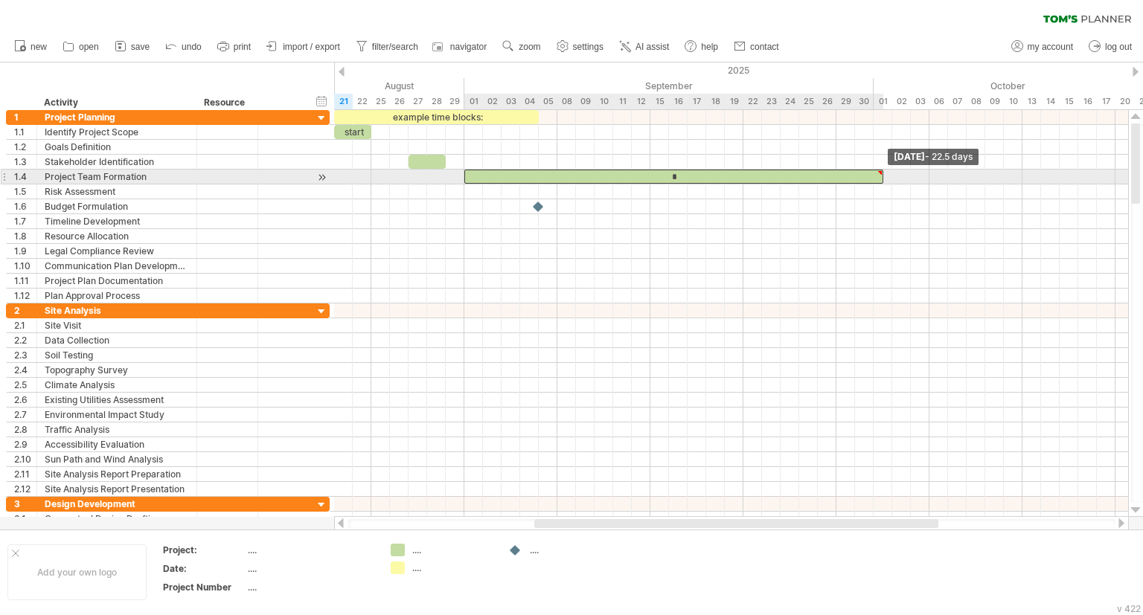
drag, startPoint x: 499, startPoint y: 181, endPoint x: 882, endPoint y: 182, distance: 383.2
click at [882, 182] on span at bounding box center [883, 177] width 6 height 14
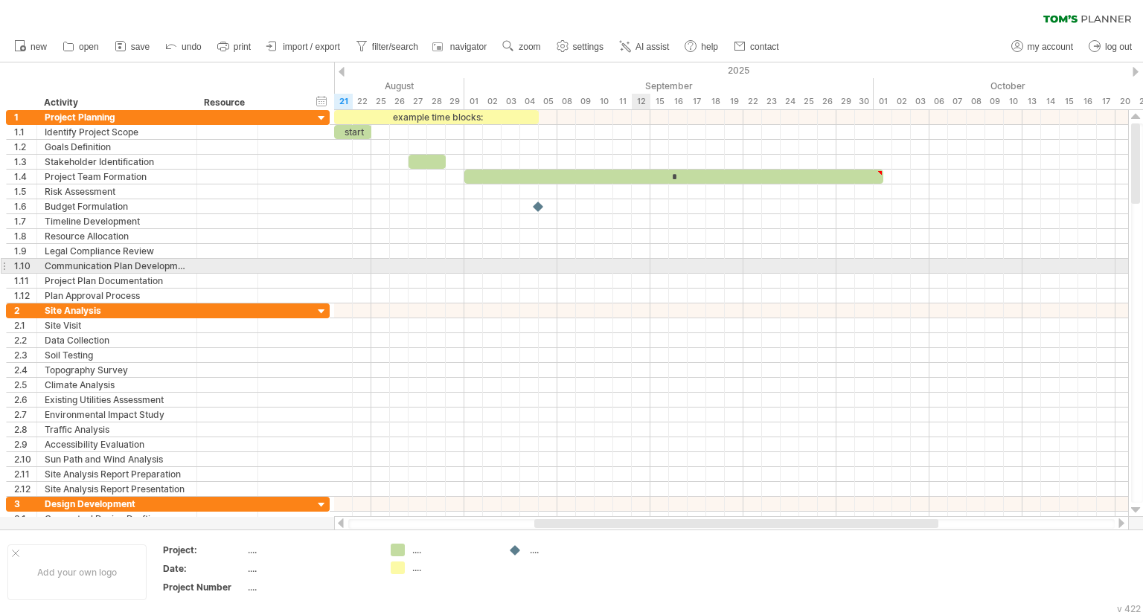
click at [649, 266] on div at bounding box center [731, 266] width 794 height 15
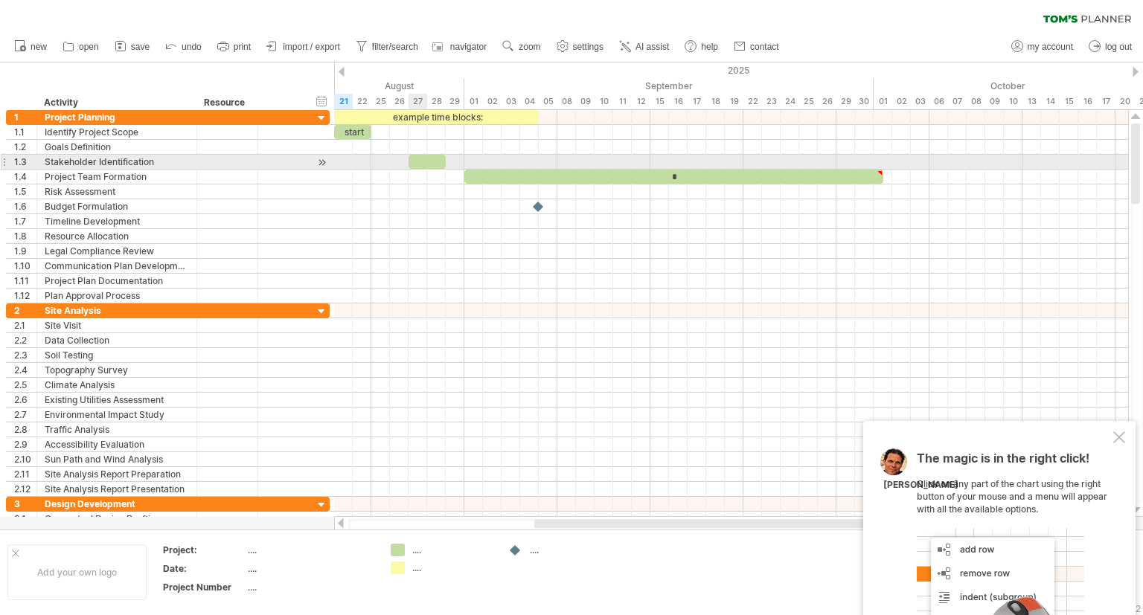
click at [421, 164] on div "​" at bounding box center [426, 162] width 37 height 14
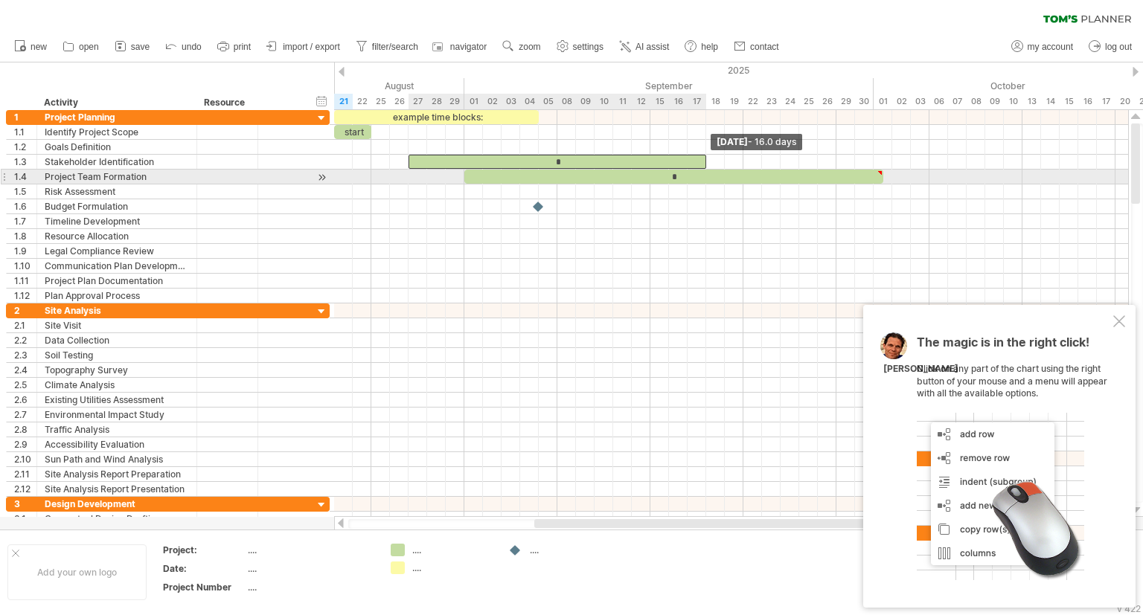
drag, startPoint x: 444, startPoint y: 160, endPoint x: 701, endPoint y: 174, distance: 257.1
click at [371, 174] on div "example time blocks: start * *" at bounding box center [371, 206] width 0 height 193
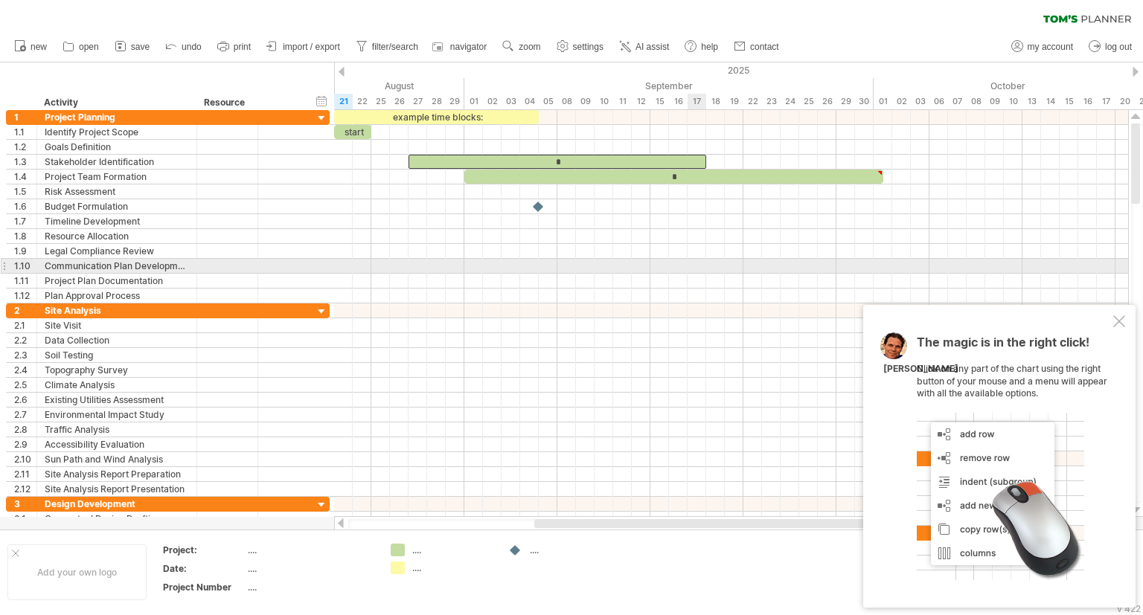
drag, startPoint x: 701, startPoint y: 272, endPoint x: 689, endPoint y: 267, distance: 13.0
click at [701, 272] on div at bounding box center [731, 206] width 794 height 193
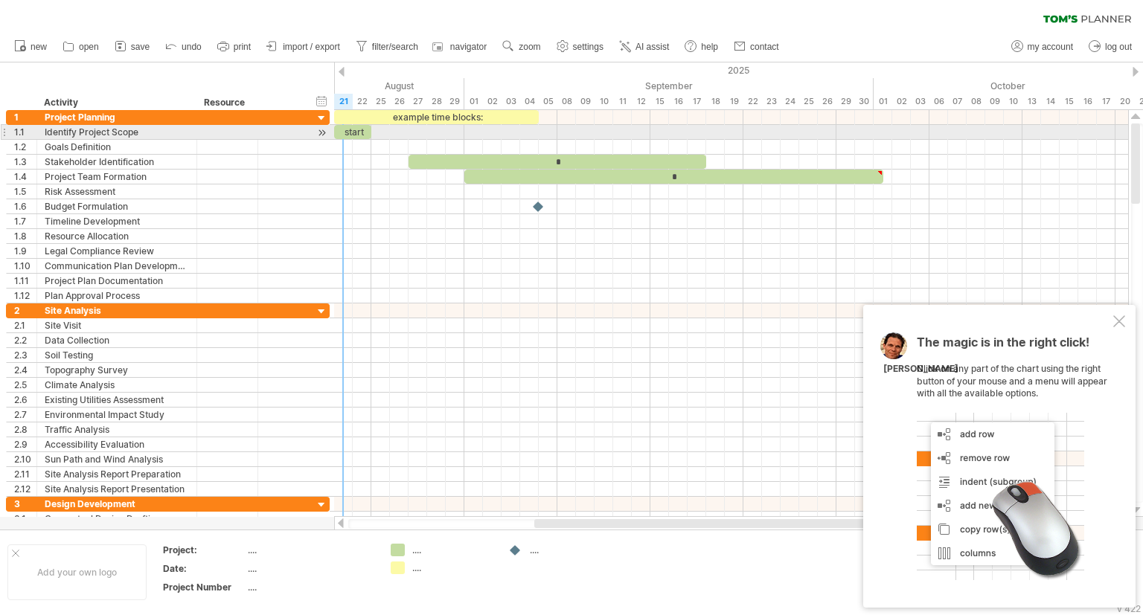
click at [347, 129] on div "start" at bounding box center [352, 132] width 37 height 14
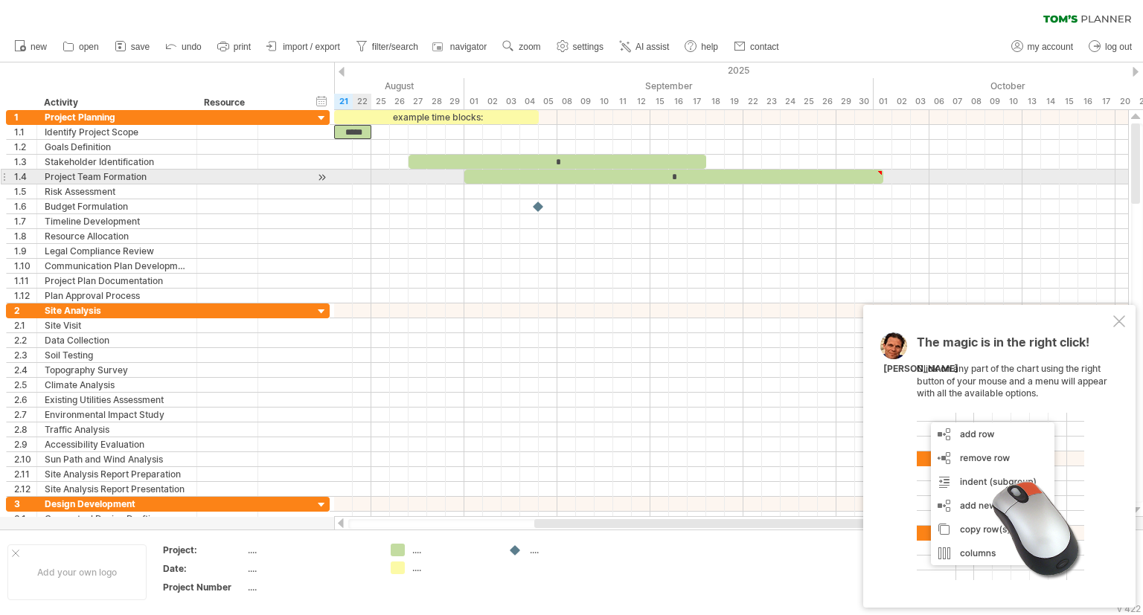
drag, startPoint x: 358, startPoint y: 132, endPoint x: 356, endPoint y: 213, distance: 81.1
click at [356, 139] on div "*****" at bounding box center [352, 132] width 37 height 14
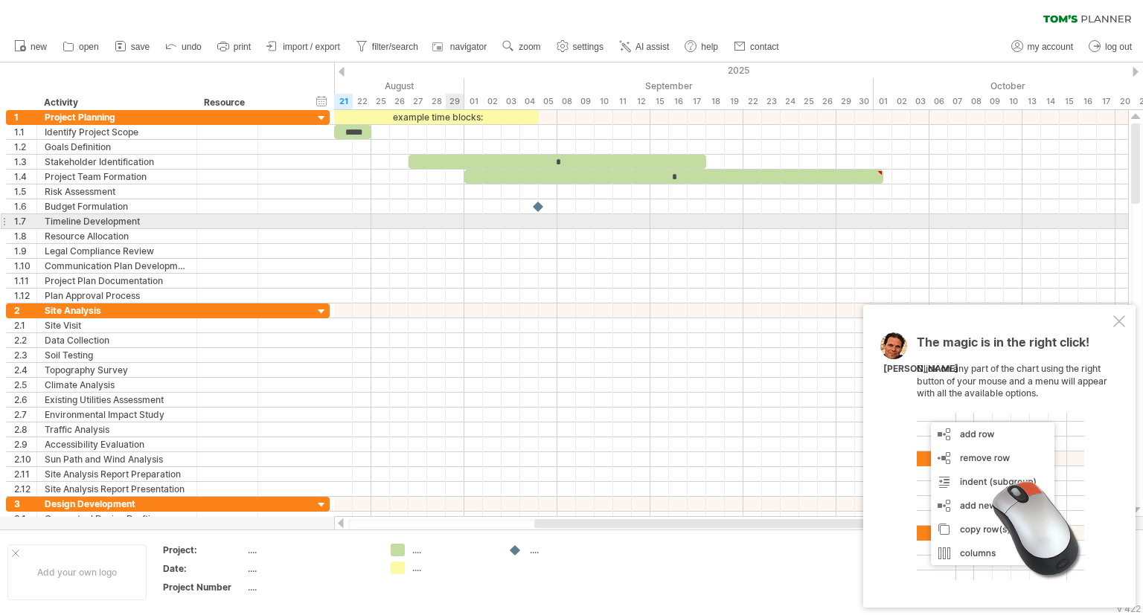
click at [453, 225] on div at bounding box center [731, 221] width 794 height 15
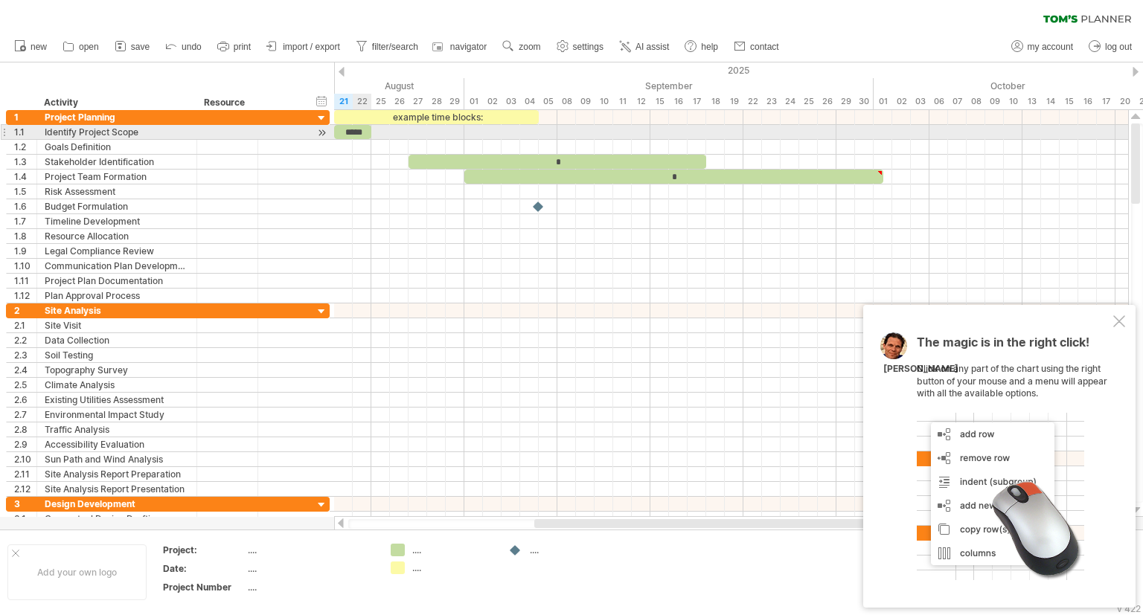
click at [363, 129] on div "*****" at bounding box center [352, 132] width 37 height 14
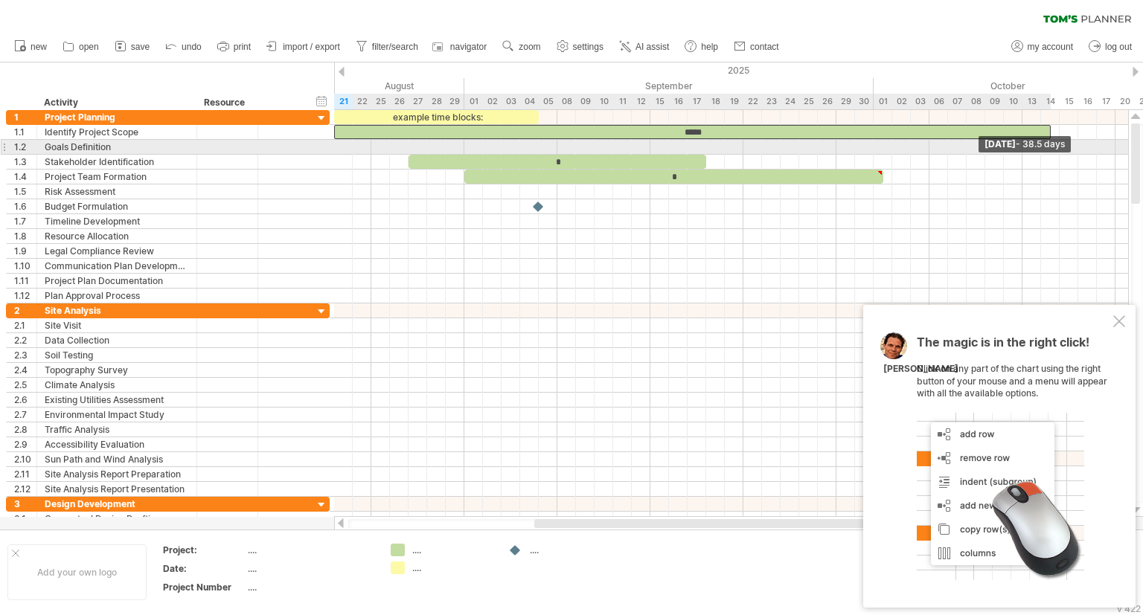
drag, startPoint x: 372, startPoint y: 132, endPoint x: 1049, endPoint y: 153, distance: 677.4
click at [1049, 153] on div "example time blocks: ***** * * Tuesday 14 October - 38.5 days Thursday 21 August" at bounding box center [731, 313] width 794 height 407
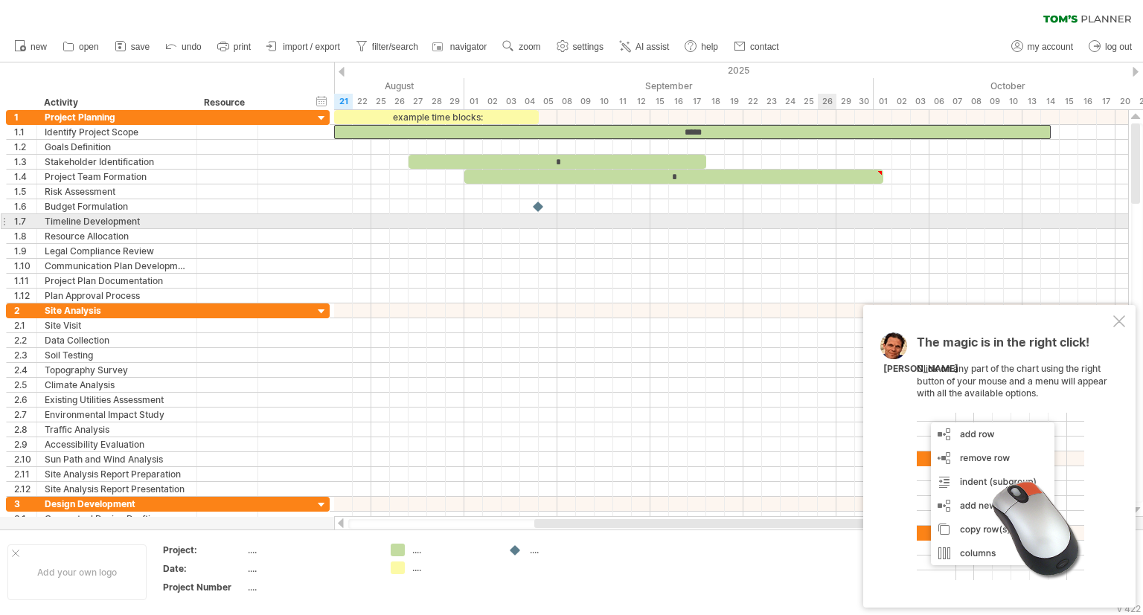
click at [802, 222] on div at bounding box center [731, 221] width 794 height 15
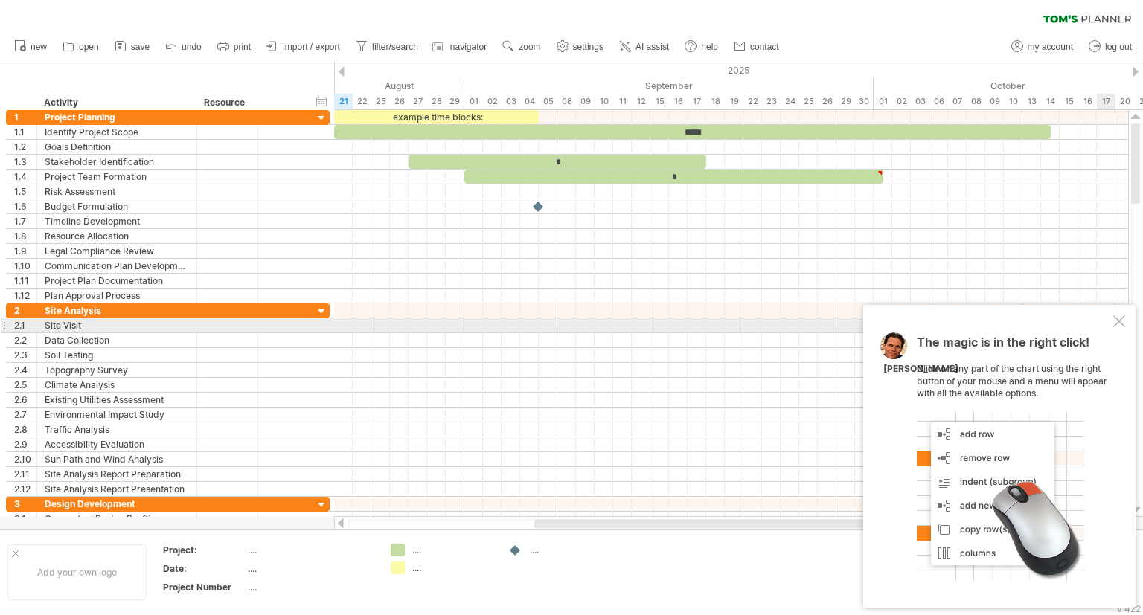
click at [1118, 326] on div at bounding box center [1119, 321] width 12 height 12
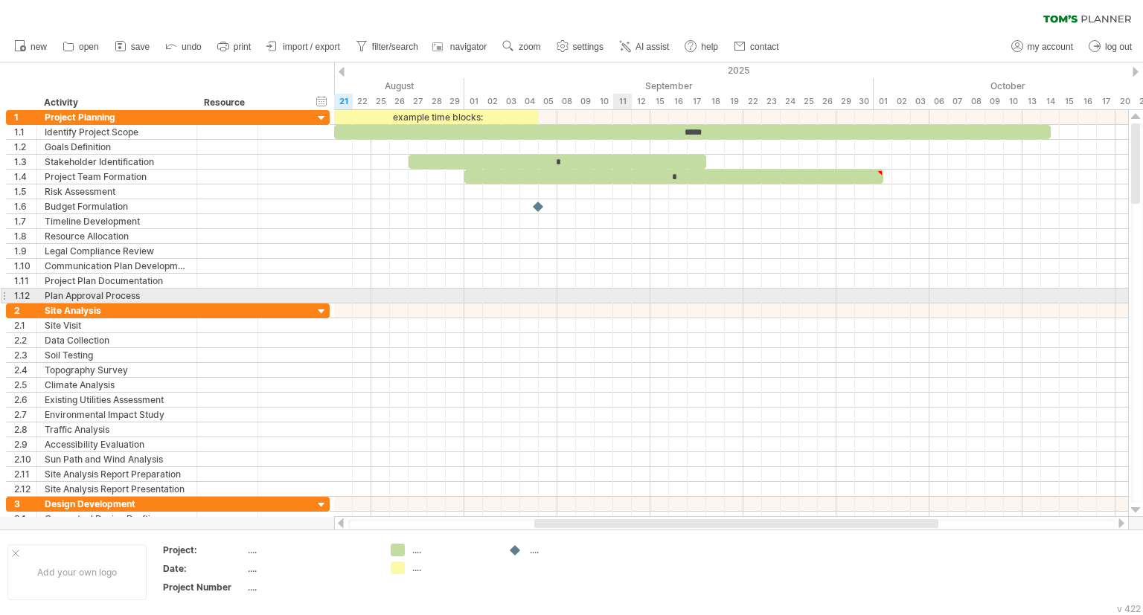
click at [688, 219] on div at bounding box center [731, 221] width 794 height 15
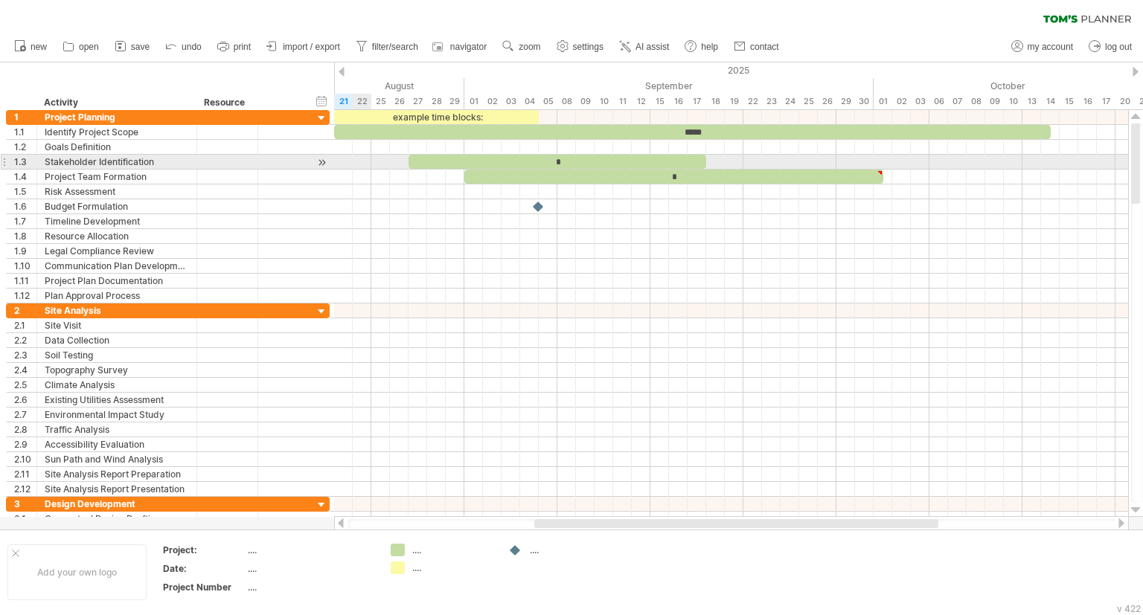
click at [0, 156] on div "**********" at bounding box center [165, 318] width 330 height 417
click at [4, 163] on div at bounding box center [4, 162] width 6 height 16
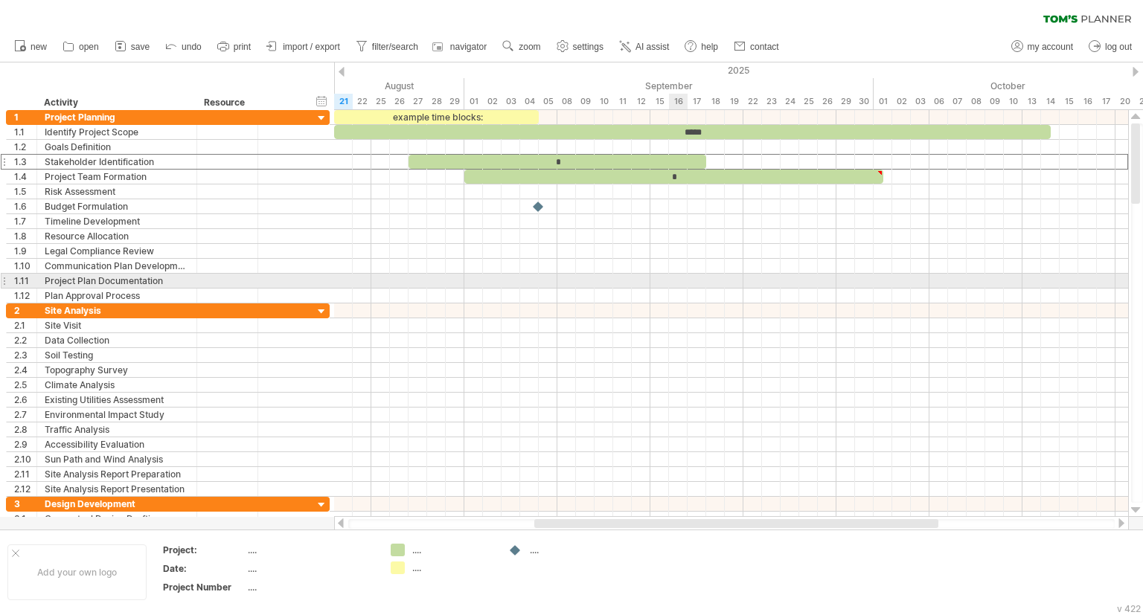
click at [673, 282] on div at bounding box center [731, 281] width 794 height 15
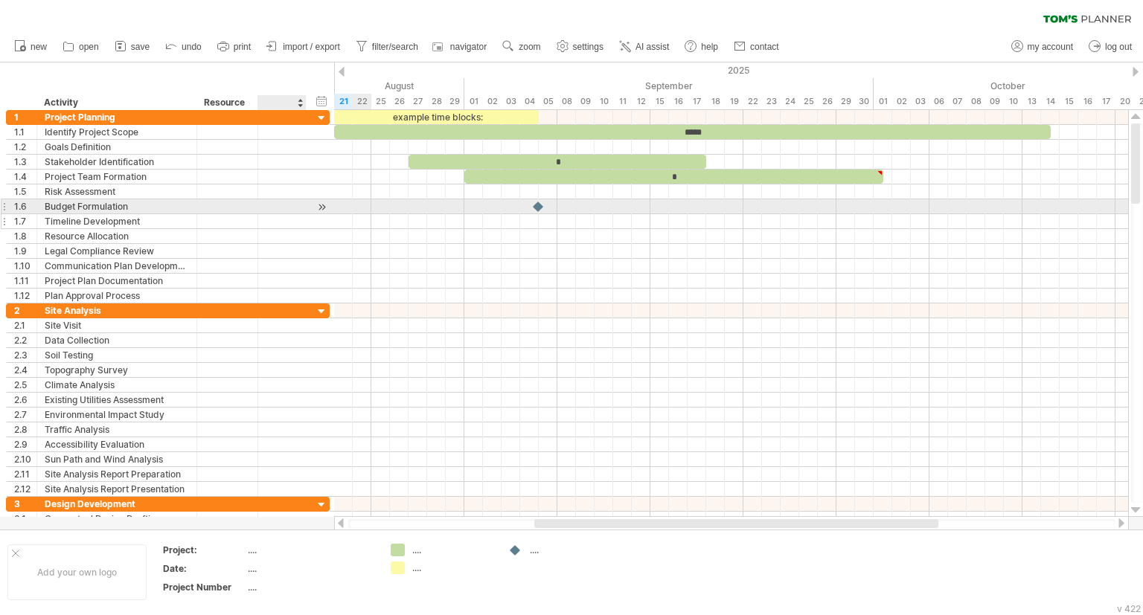
click at [330, 222] on div "**********" at bounding box center [168, 221] width 324 height 15
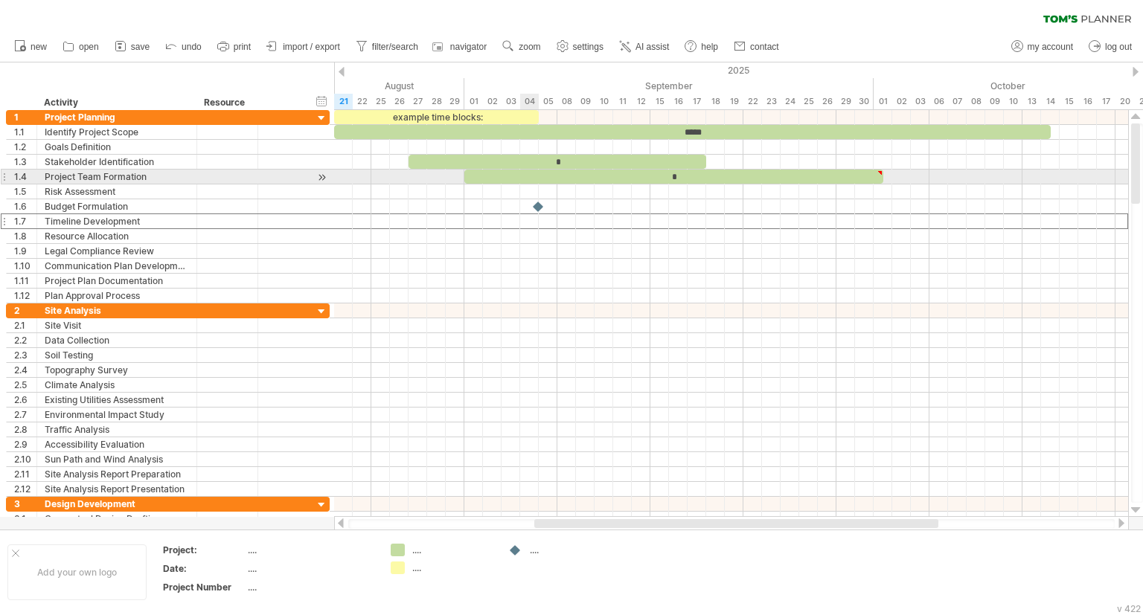
type textarea "**********"
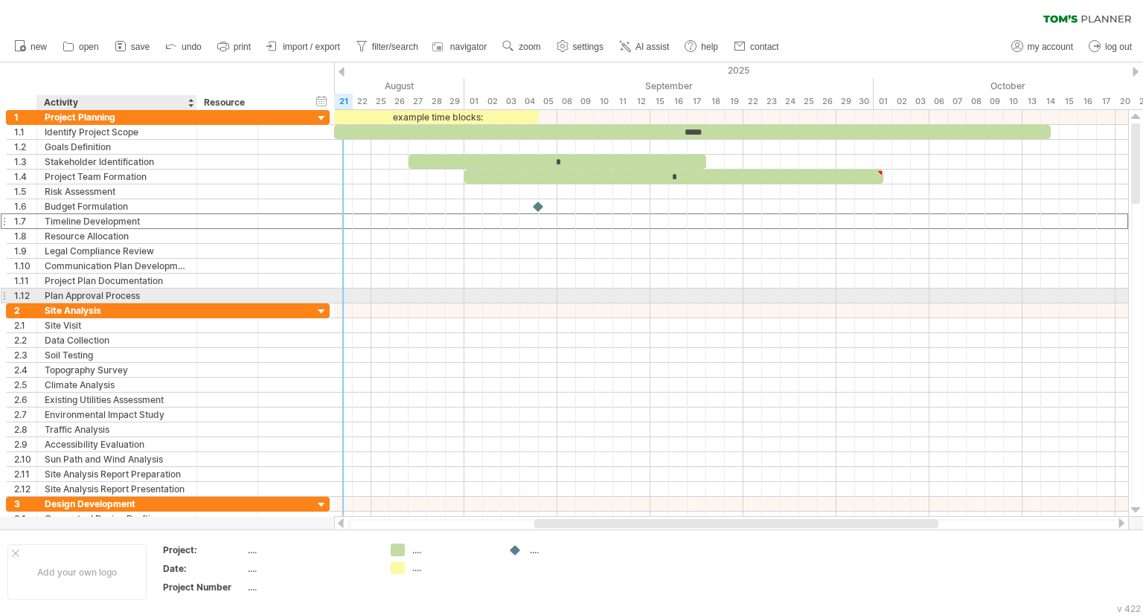
click at [120, 297] on div "Plan Approval Process" at bounding box center [117, 296] width 144 height 14
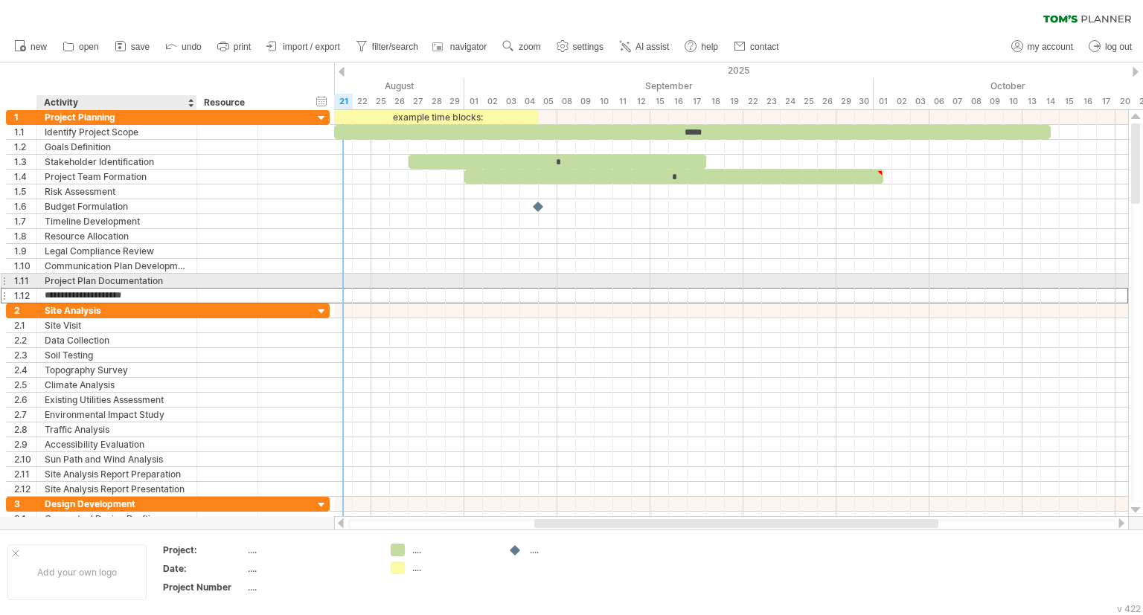
click at [164, 289] on input "**********" at bounding box center [117, 296] width 144 height 14
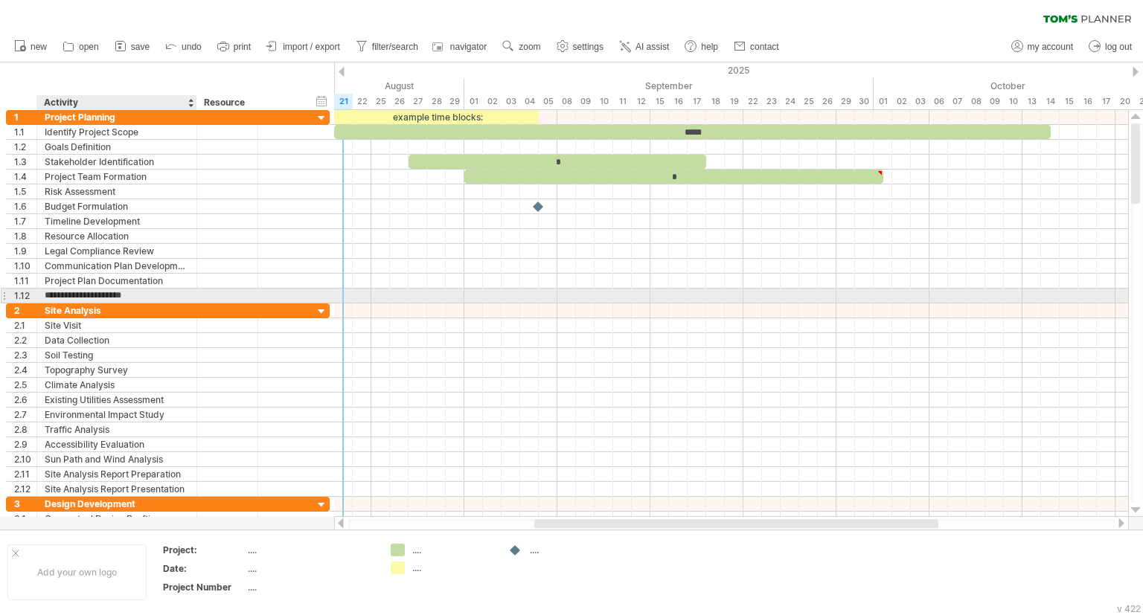
click at [153, 295] on input "**********" at bounding box center [117, 296] width 144 height 14
click at [153, 296] on input "**********" at bounding box center [117, 296] width 144 height 14
click at [157, 295] on input "**********" at bounding box center [117, 296] width 144 height 14
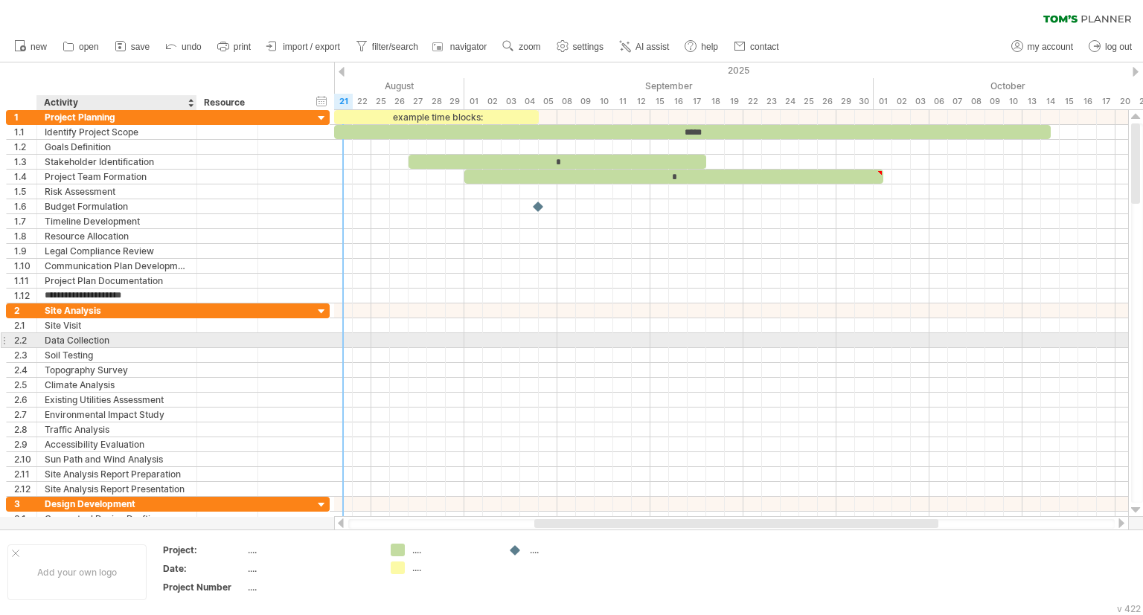
click at [127, 339] on div "Data Collection" at bounding box center [117, 340] width 144 height 14
click at [127, 335] on input "**********" at bounding box center [117, 340] width 144 height 14
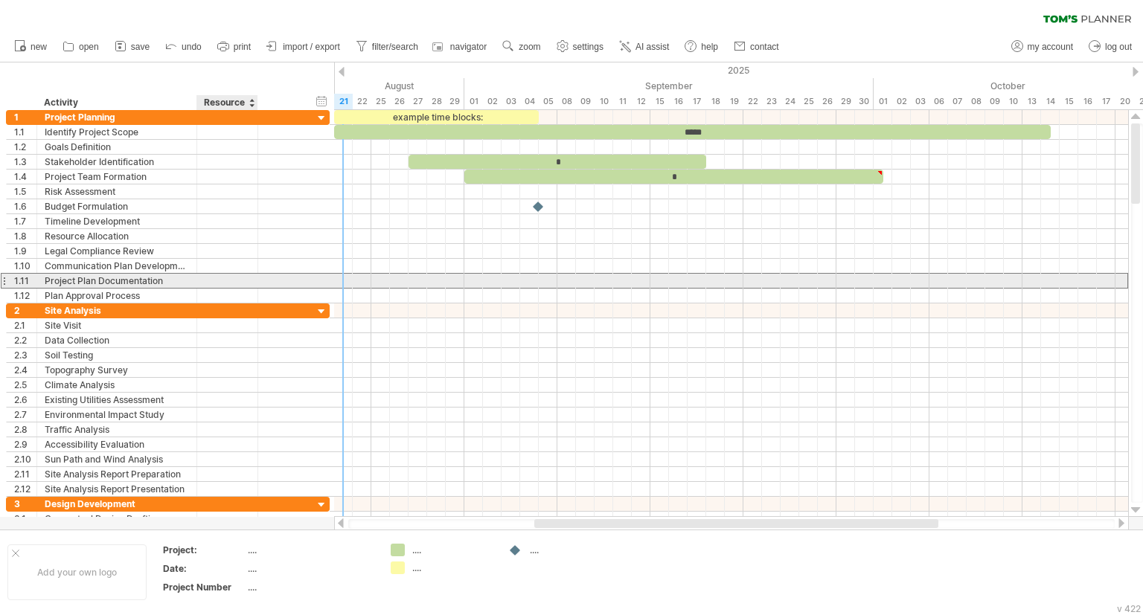
click at [238, 283] on div at bounding box center [227, 281] width 45 height 14
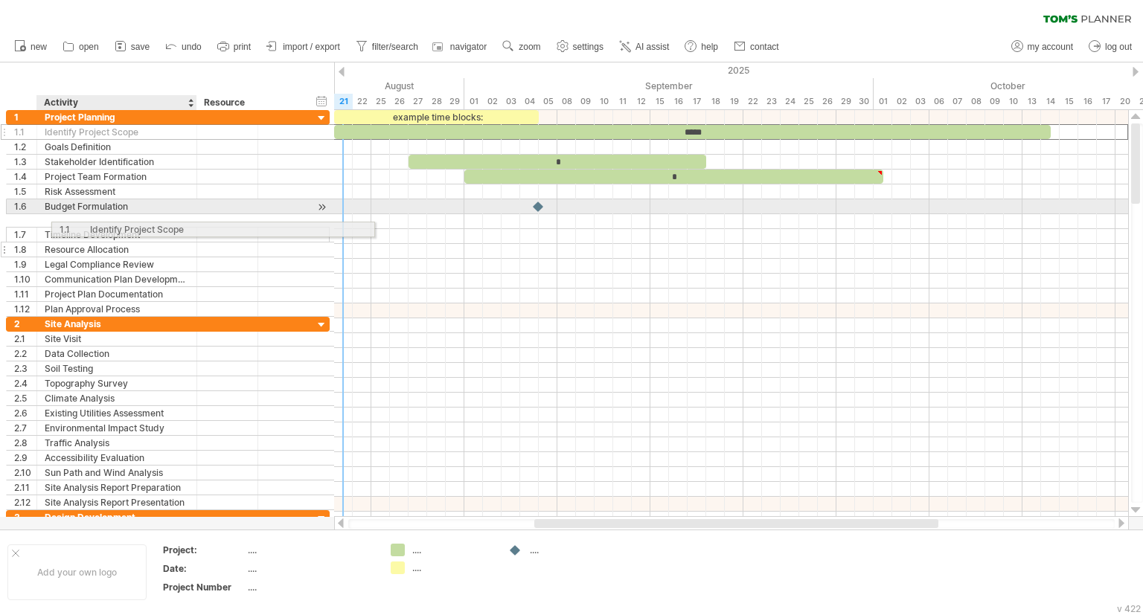
drag, startPoint x: 48, startPoint y: 133, endPoint x: 97, endPoint y: 228, distance: 106.1
click at [99, 228] on div "**********" at bounding box center [168, 213] width 324 height 207
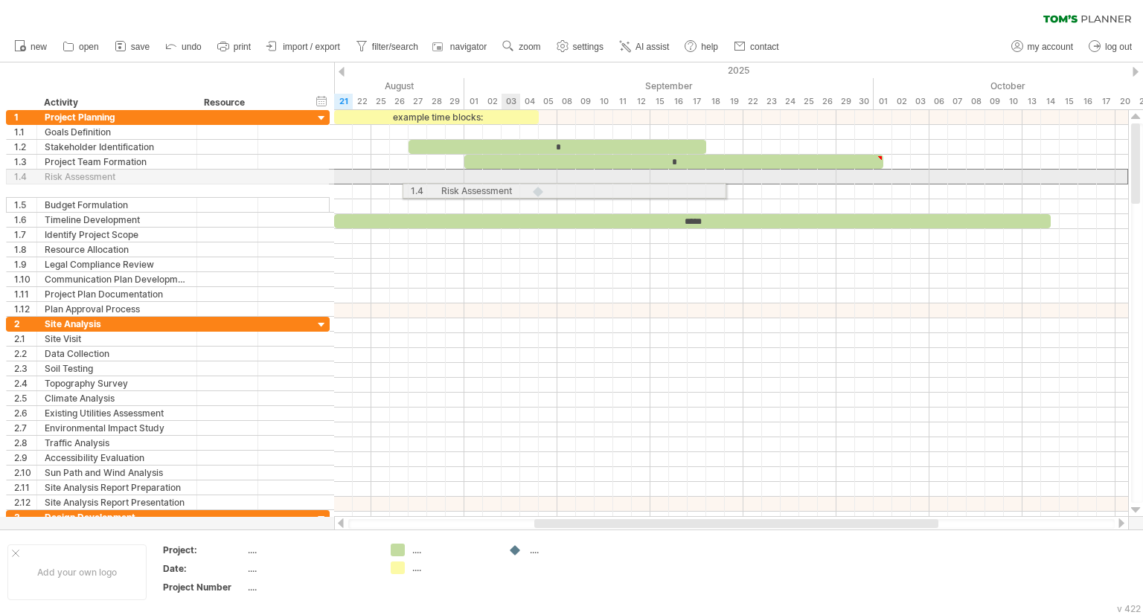
drag, startPoint x: 104, startPoint y: 174, endPoint x: 503, endPoint y: 186, distance: 399.0
click at [504, 188] on div "Trying to reach [DOMAIN_NAME] Connected again... 0% clear filter new 1" at bounding box center [571, 307] width 1143 height 615
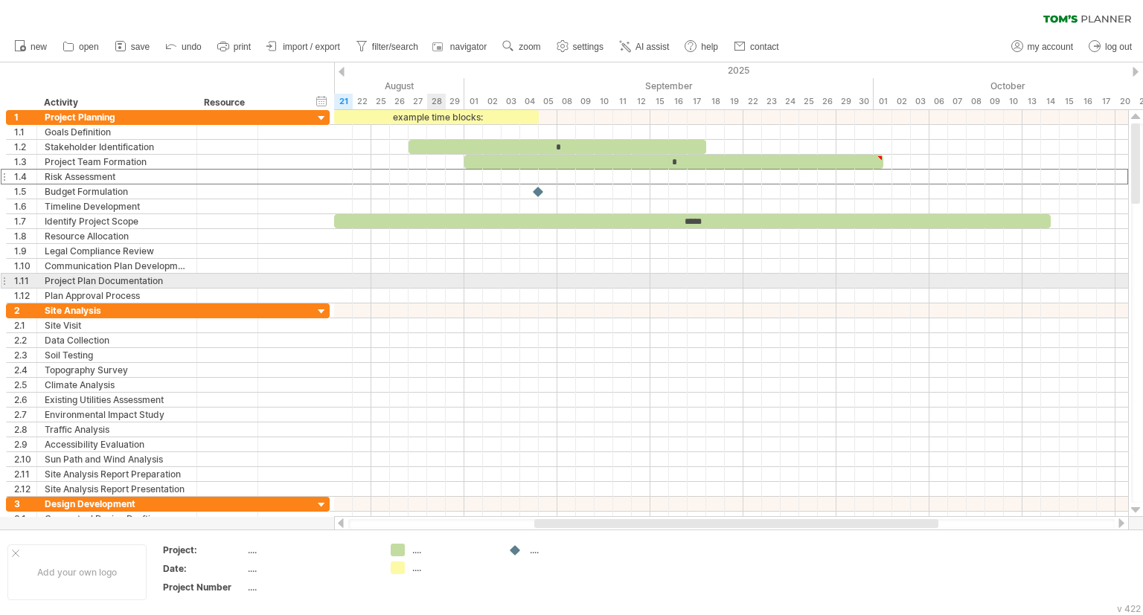
click at [458, 277] on div at bounding box center [731, 281] width 794 height 15
